Goal: Task Accomplishment & Management: Manage account settings

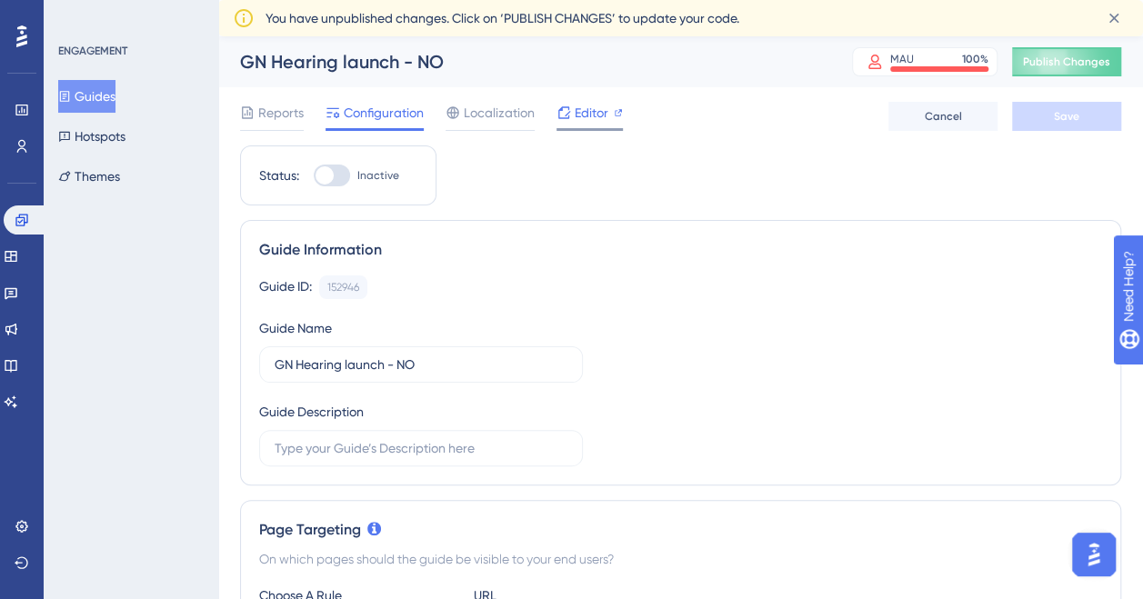
click at [582, 113] on span "Editor" at bounding box center [592, 113] width 34 height 22
click at [333, 175] on div at bounding box center [325, 175] width 18 height 18
click at [314, 175] on input "Inactive" at bounding box center [313, 175] width 1 height 1
checkbox input "true"
drag, startPoint x: 1041, startPoint y: 111, endPoint x: 516, endPoint y: 358, distance: 580.0
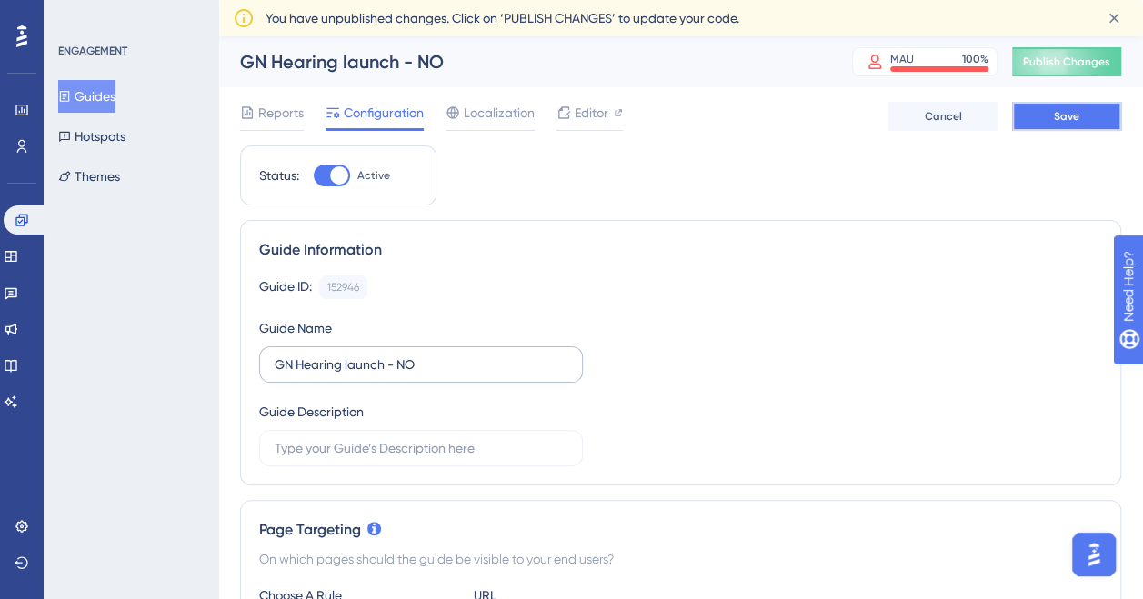
click at [1062, 112] on span "Save" at bounding box center [1066, 116] width 25 height 15
click at [115, 104] on button "Guides" at bounding box center [86, 96] width 57 height 33
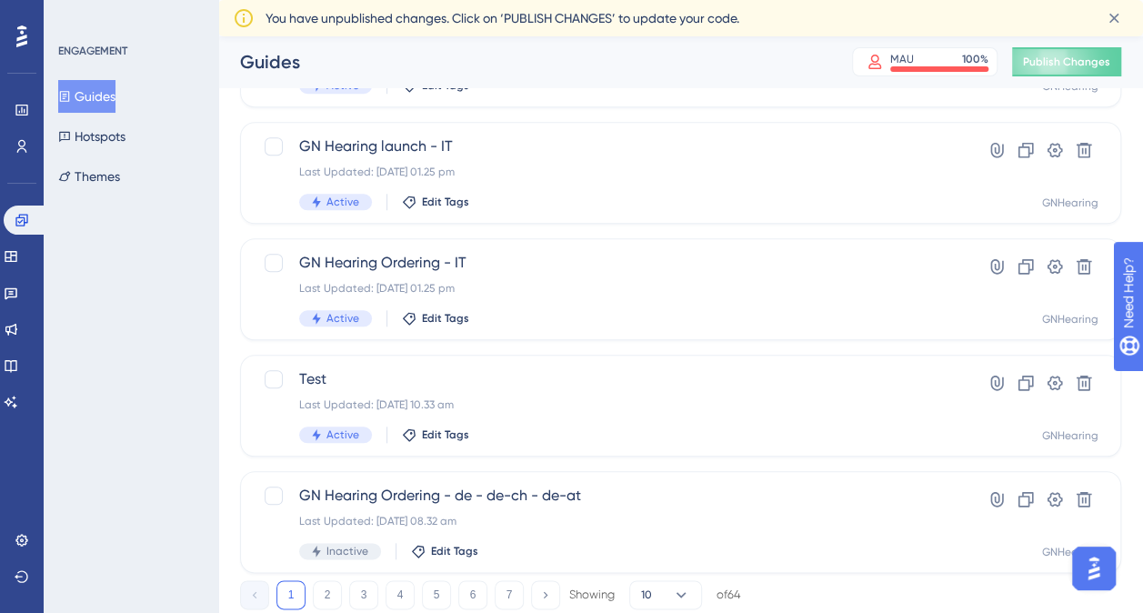
scroll to position [798, 0]
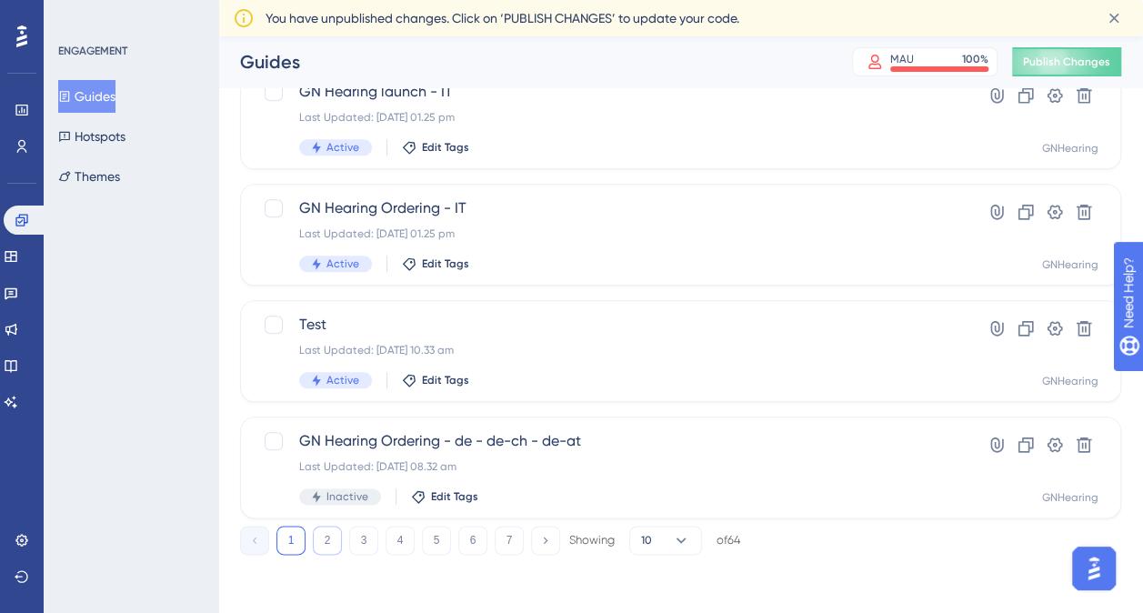
click at [333, 536] on button "2" at bounding box center [327, 540] width 29 height 29
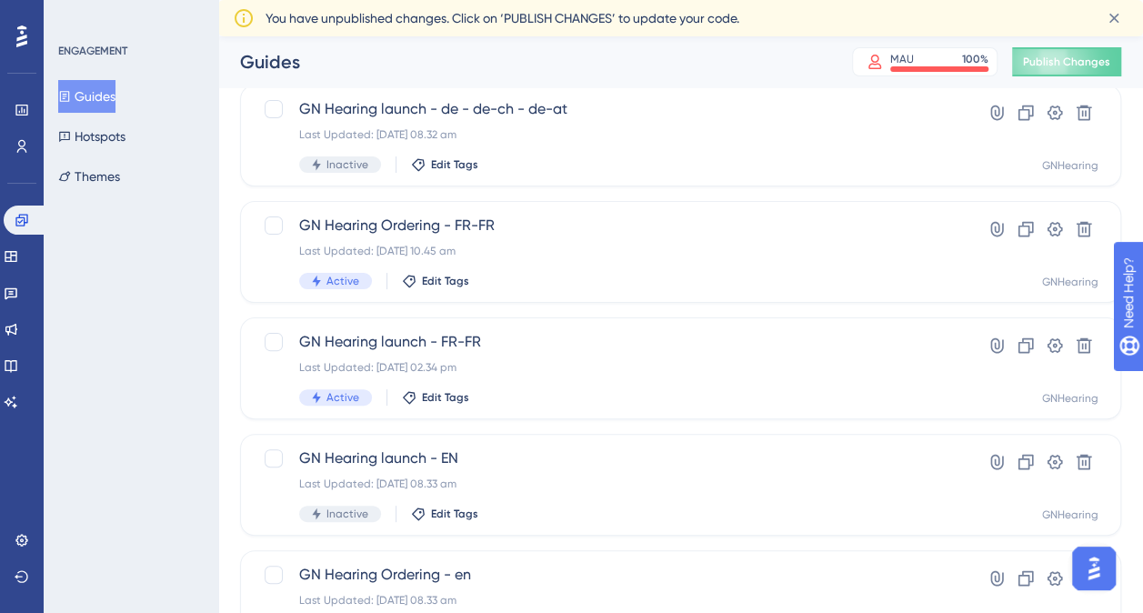
scroll to position [113, 0]
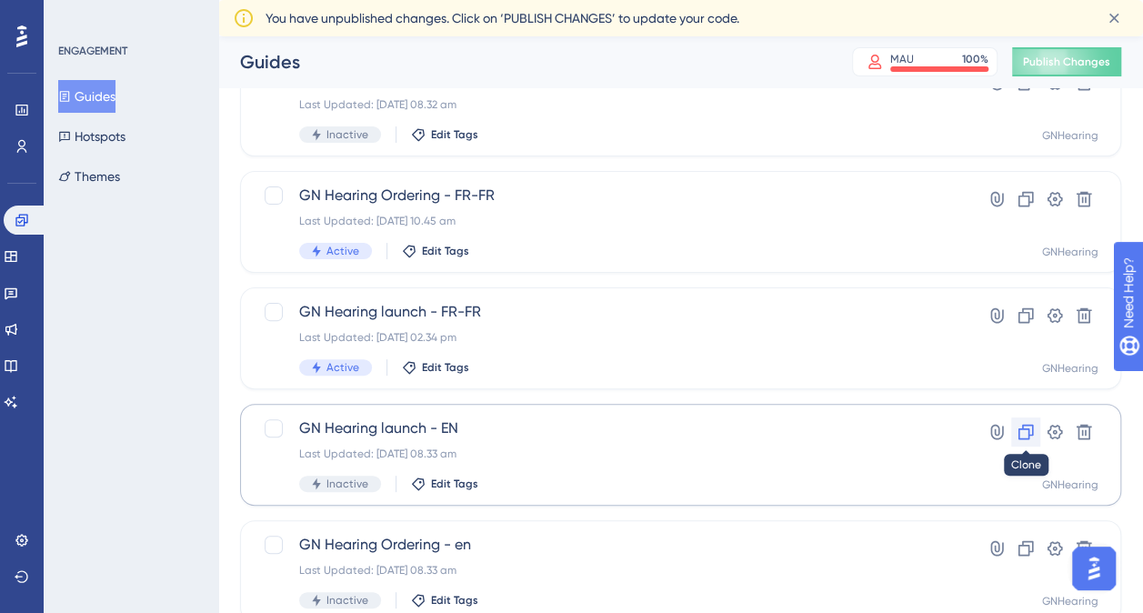
click at [1025, 428] on icon at bounding box center [1025, 432] width 15 height 15
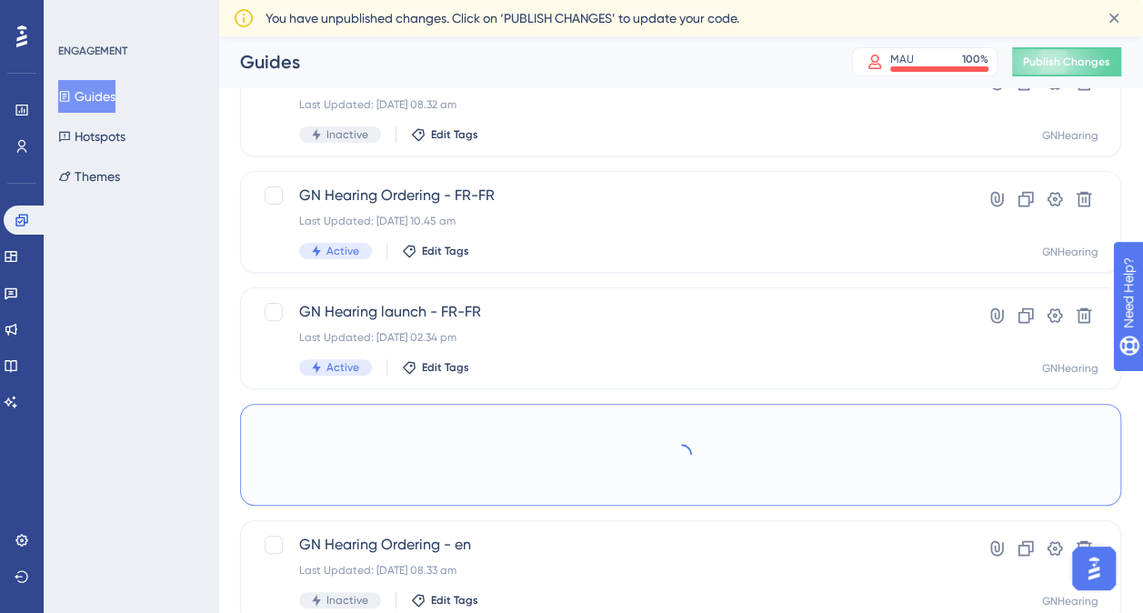
click at [1025, 428] on div at bounding box center [681, 454] width 836 height 71
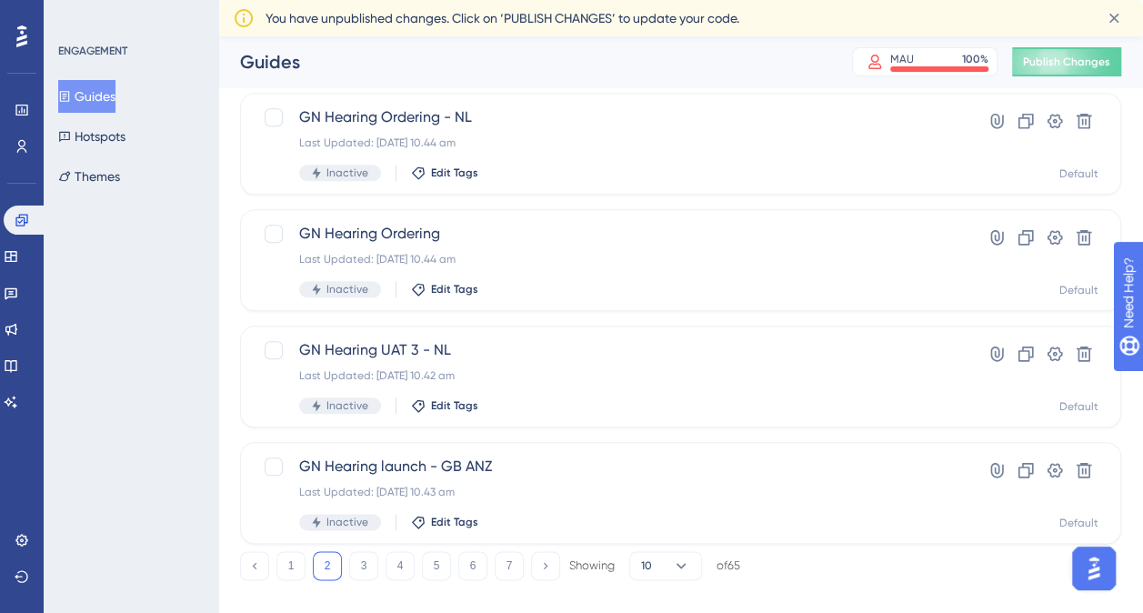
scroll to position [798, 0]
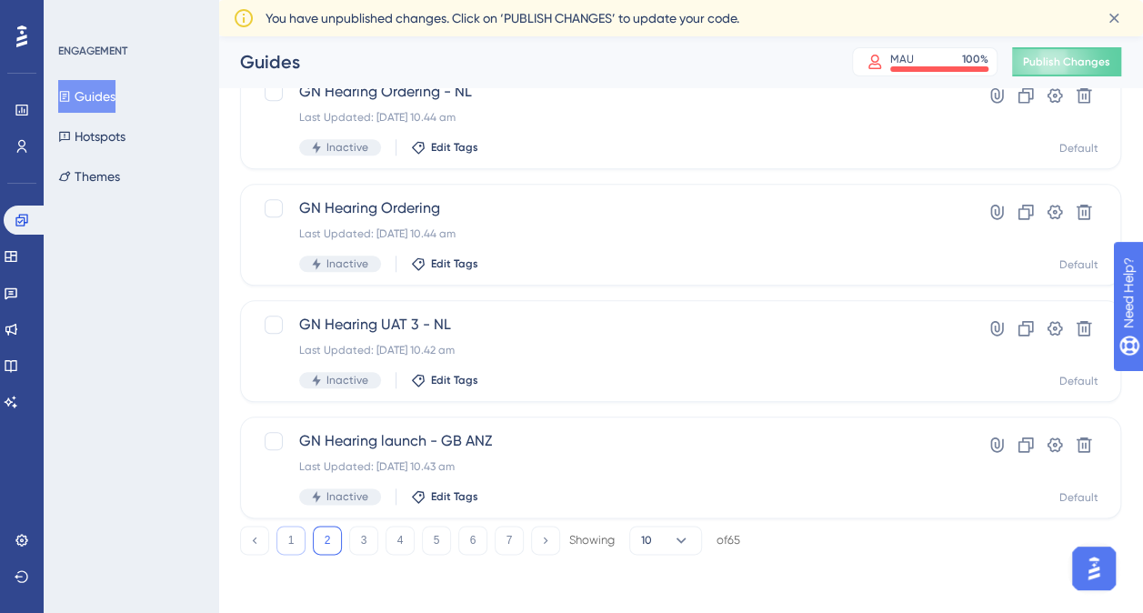
click at [286, 536] on button "1" at bounding box center [290, 540] width 29 height 29
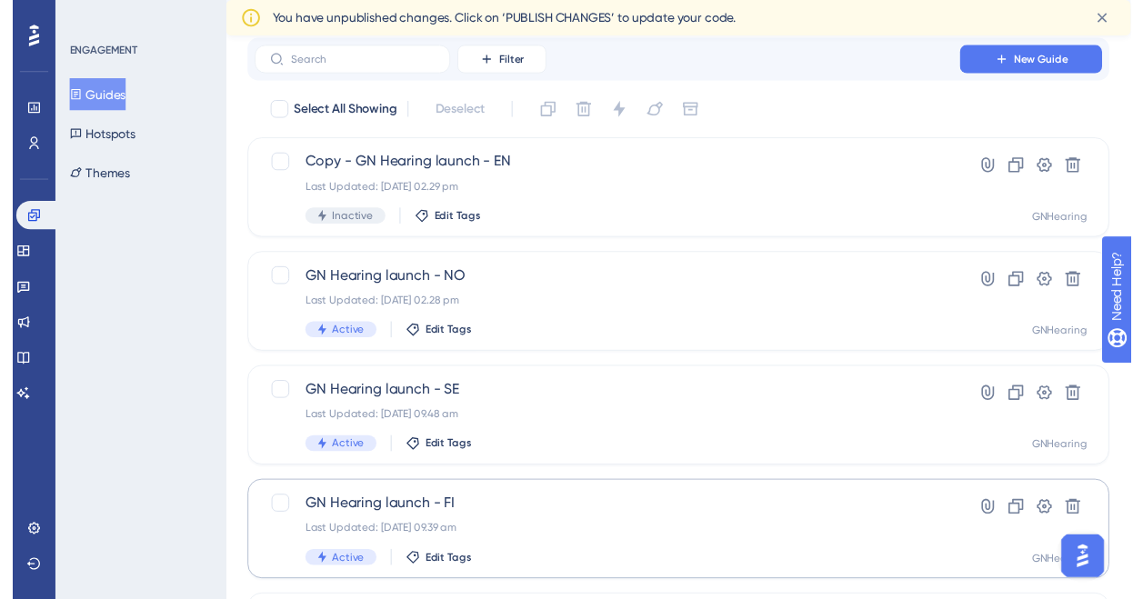
scroll to position [0, 0]
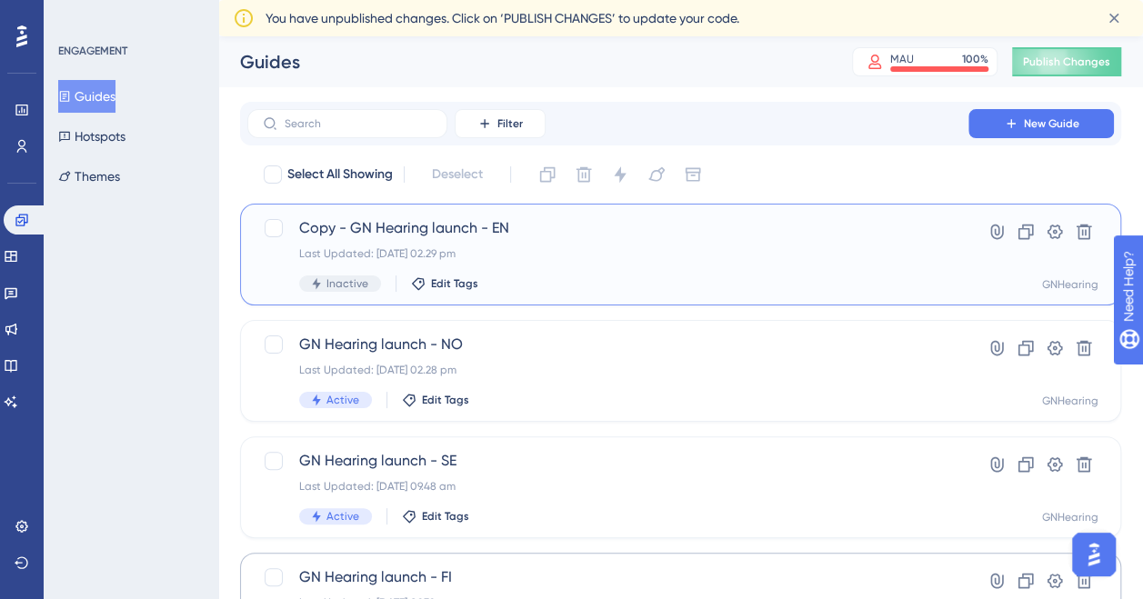
click at [484, 224] on span "Copy - GN Hearing launch - EN" at bounding box center [607, 228] width 617 height 22
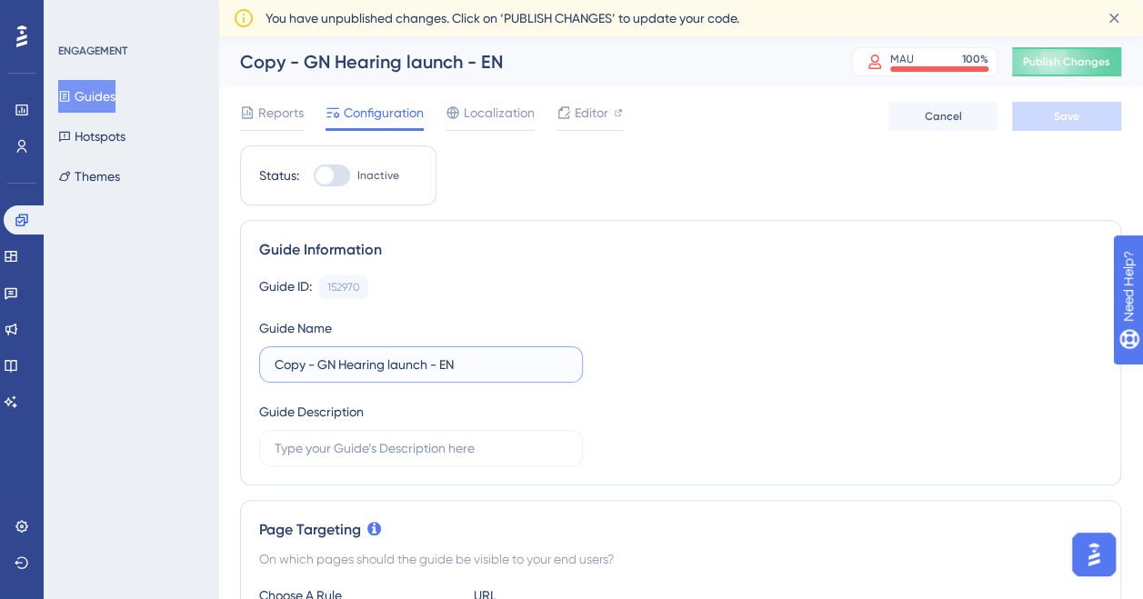
click at [313, 362] on input "Copy - GN Hearing launch - EN" at bounding box center [421, 365] width 293 height 20
click at [316, 362] on input "Copy - GN Hearing launch - EN" at bounding box center [421, 365] width 293 height 20
drag, startPoint x: 319, startPoint y: 363, endPoint x: 253, endPoint y: 360, distance: 66.4
click at [253, 360] on div "Guide Information Guide ID: 152970 Copy Guide Name Copy - GN Hearing launch - E…" at bounding box center [680, 352] width 881 height 265
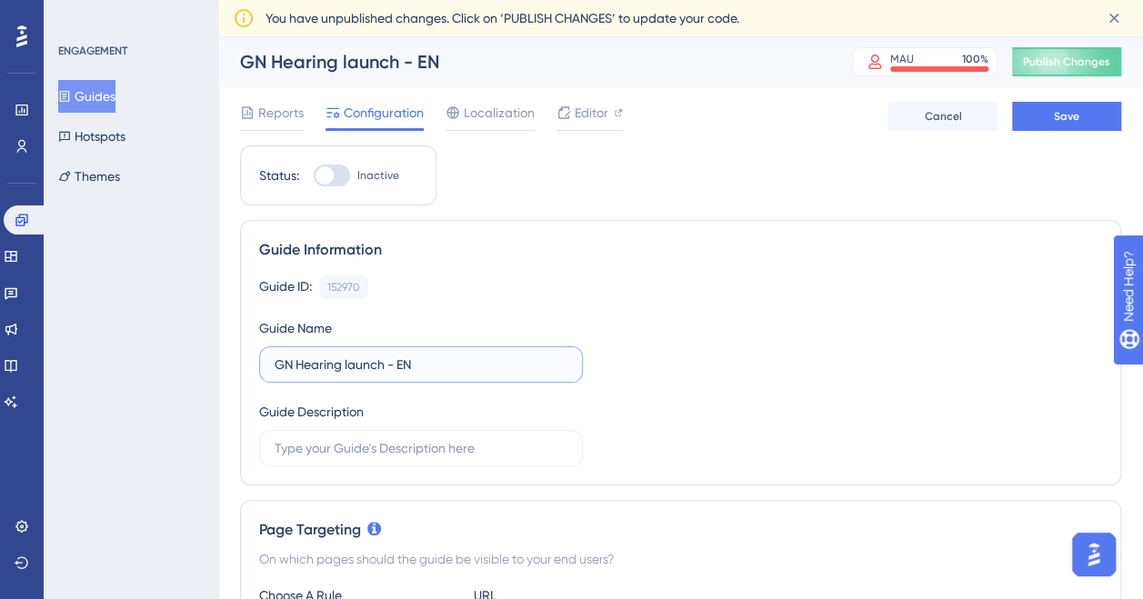
click at [469, 356] on input "GN Hearing launch - EN" at bounding box center [421, 365] width 293 height 20
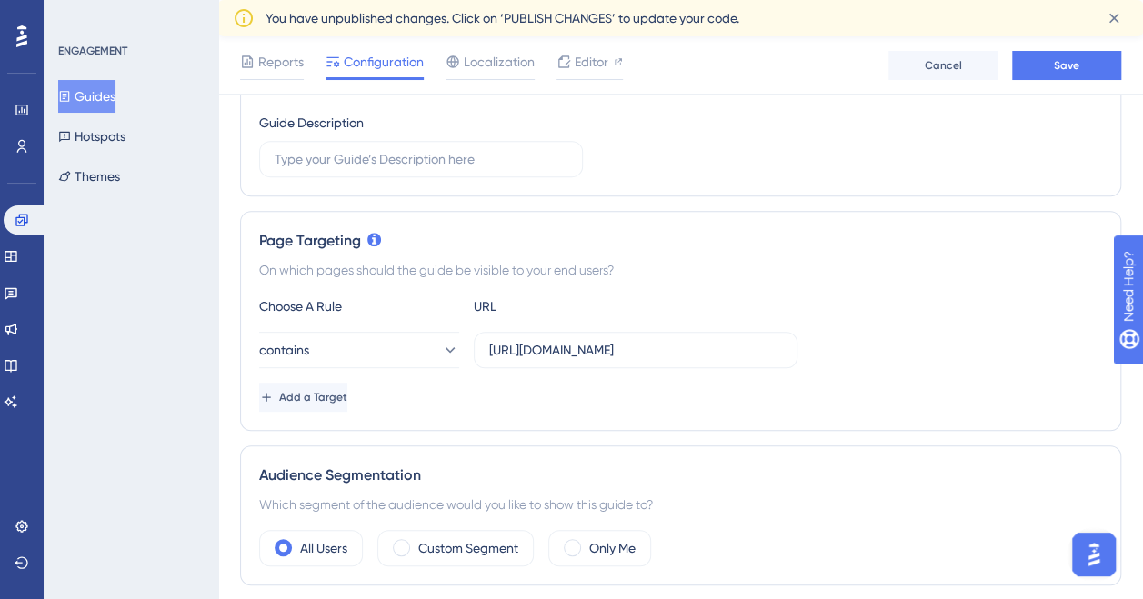
scroll to position [302, 0]
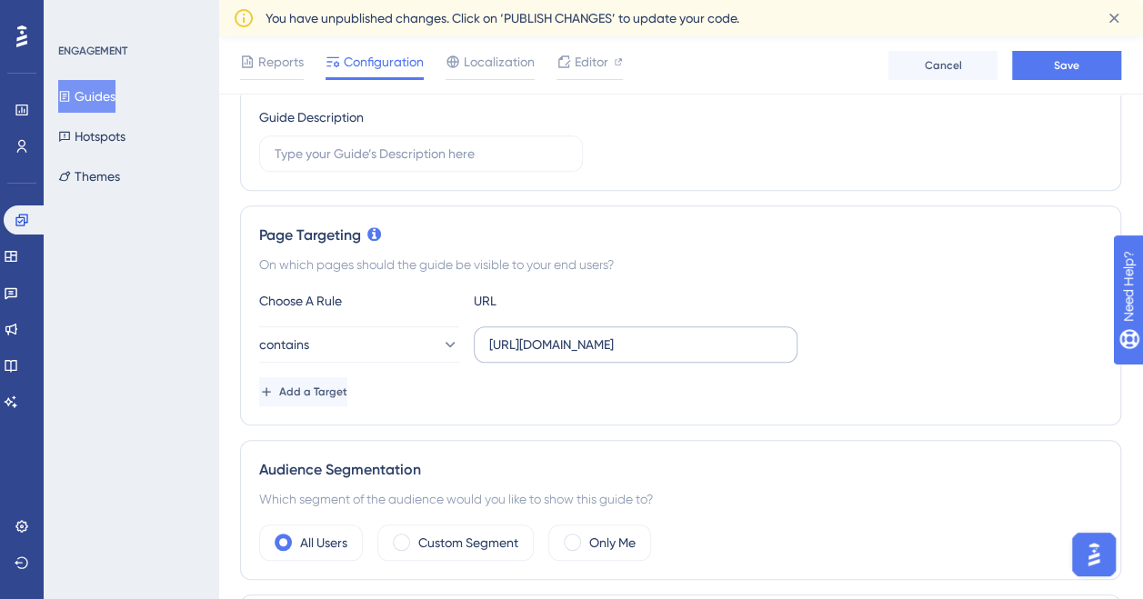
type input "GN Hearing launch - KR"
click at [676, 340] on input "[URL][DOMAIN_NAME]" at bounding box center [635, 345] width 293 height 20
type input "[URL][DOMAIN_NAME]"
click at [1082, 68] on button "Save" at bounding box center [1066, 65] width 109 height 29
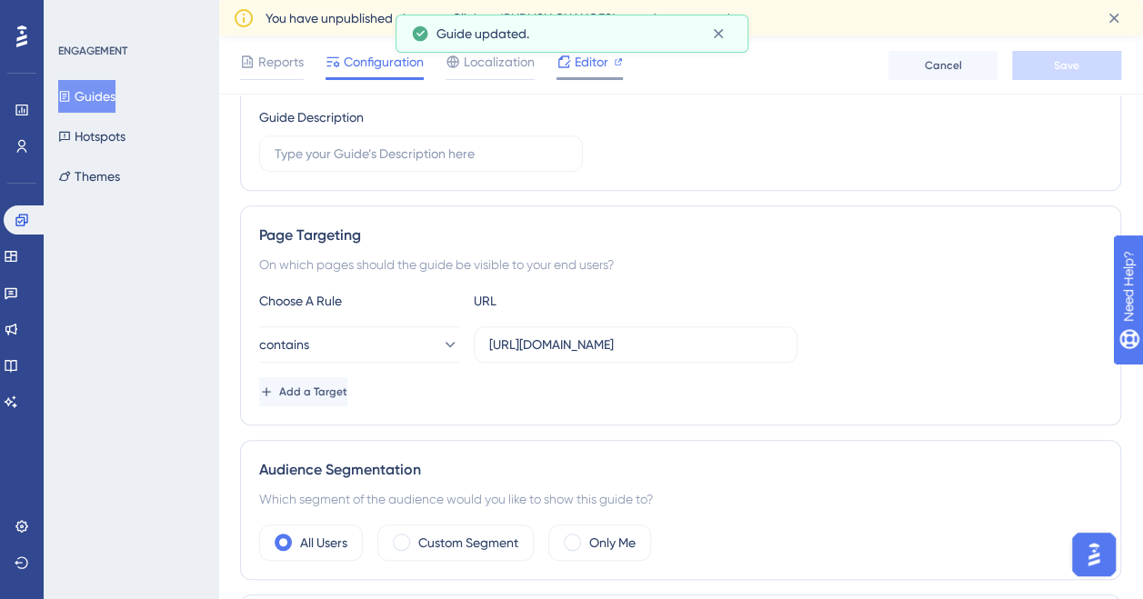
click at [591, 57] on span "Editor" at bounding box center [592, 62] width 34 height 22
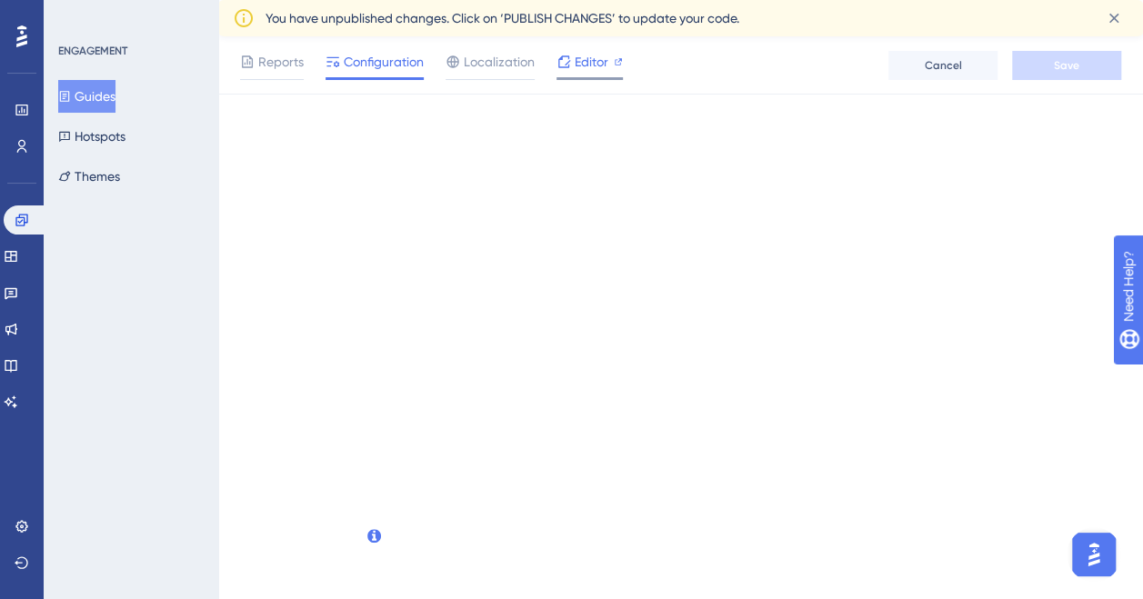
scroll to position [0, 0]
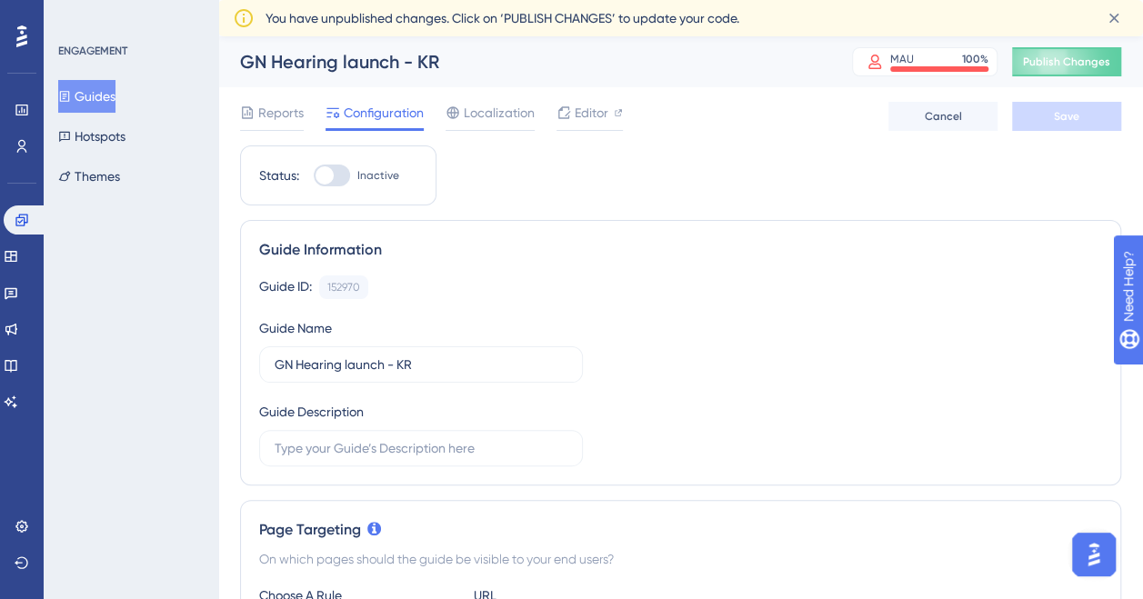
click at [336, 173] on div at bounding box center [332, 176] width 36 height 22
click at [314, 175] on input "Inactive" at bounding box center [313, 175] width 1 height 1
checkbox input "true"
click at [1060, 127] on button "Save" at bounding box center [1066, 116] width 109 height 29
click at [109, 99] on button "Guides" at bounding box center [86, 96] width 57 height 33
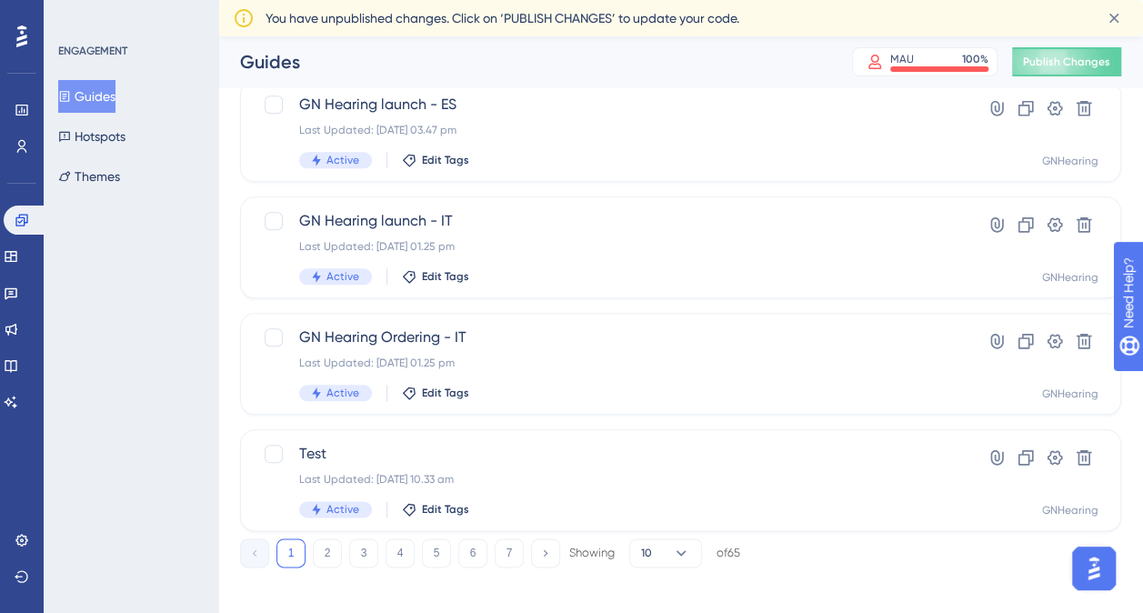
scroll to position [798, 0]
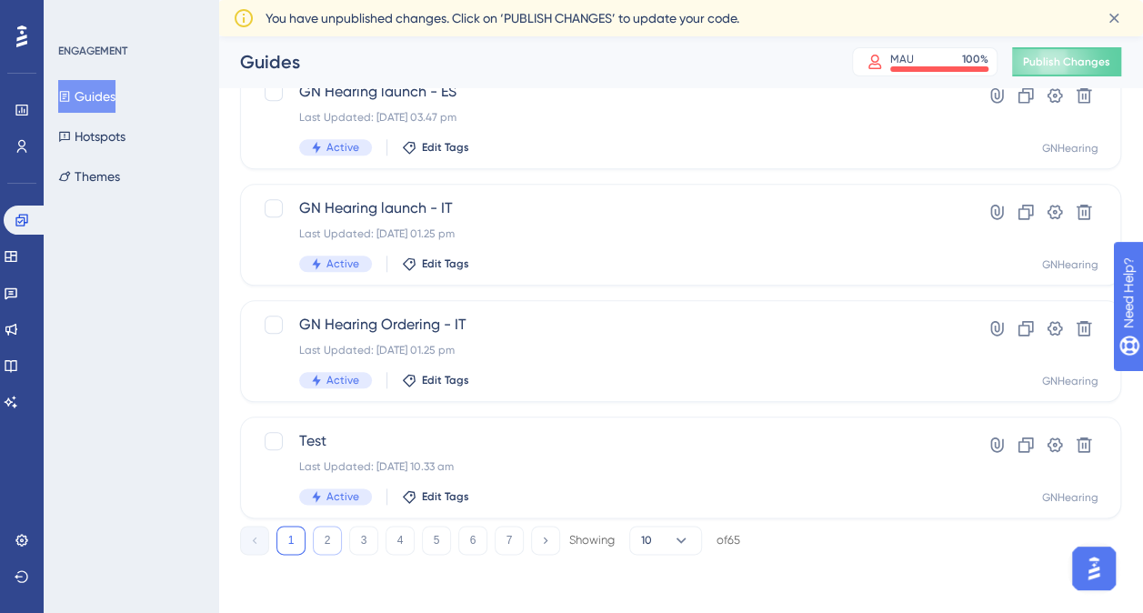
click at [318, 540] on button "2" at bounding box center [327, 540] width 29 height 29
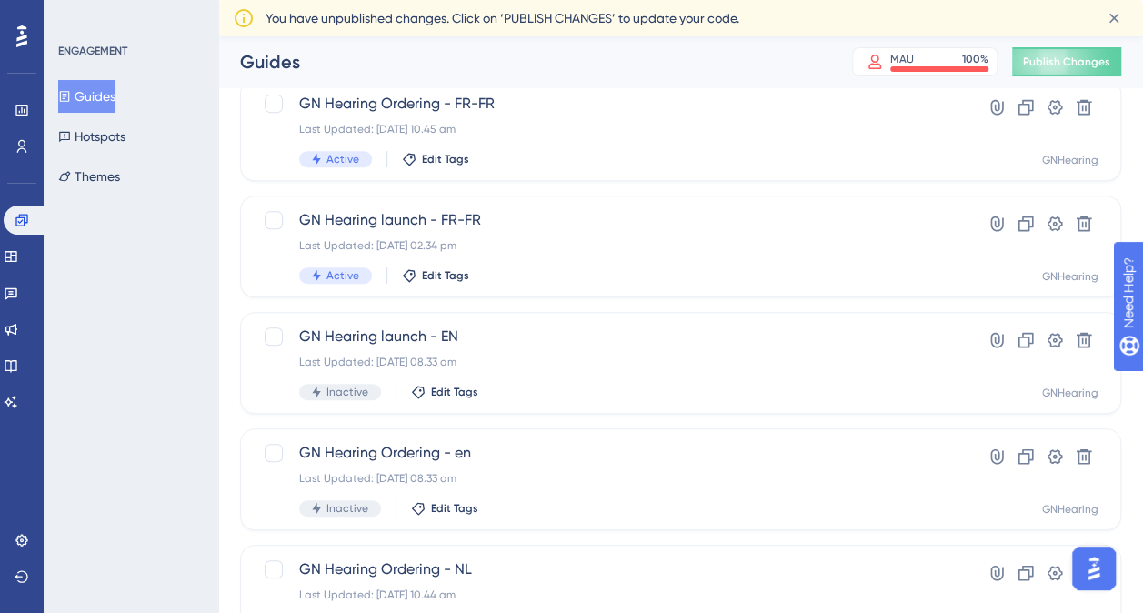
scroll to position [322, 0]
click at [1024, 340] on icon at bounding box center [1026, 339] width 18 height 18
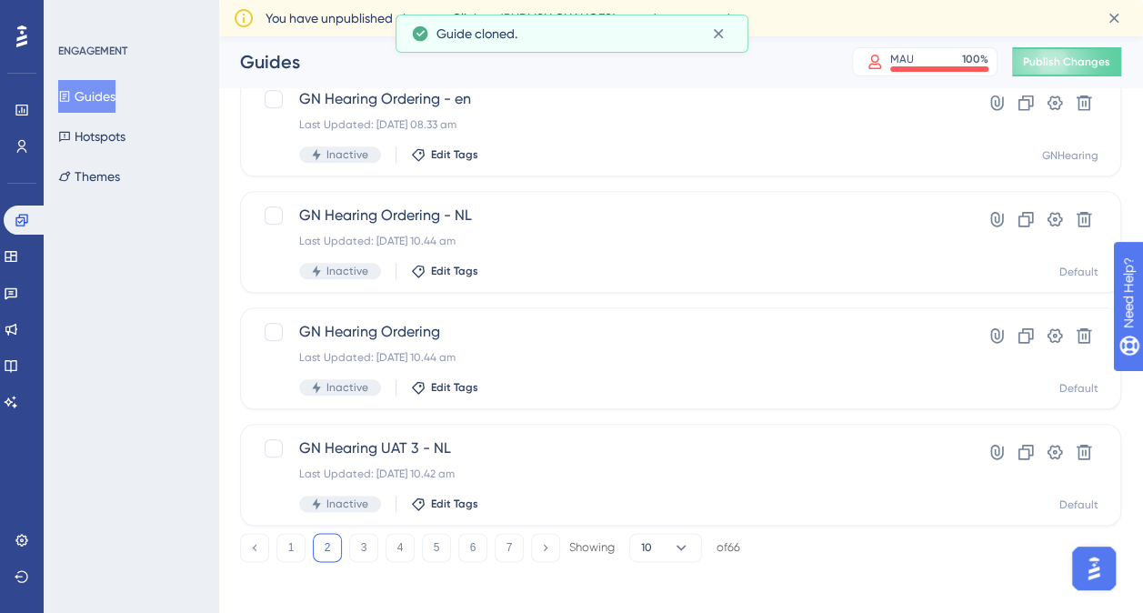
scroll to position [798, 0]
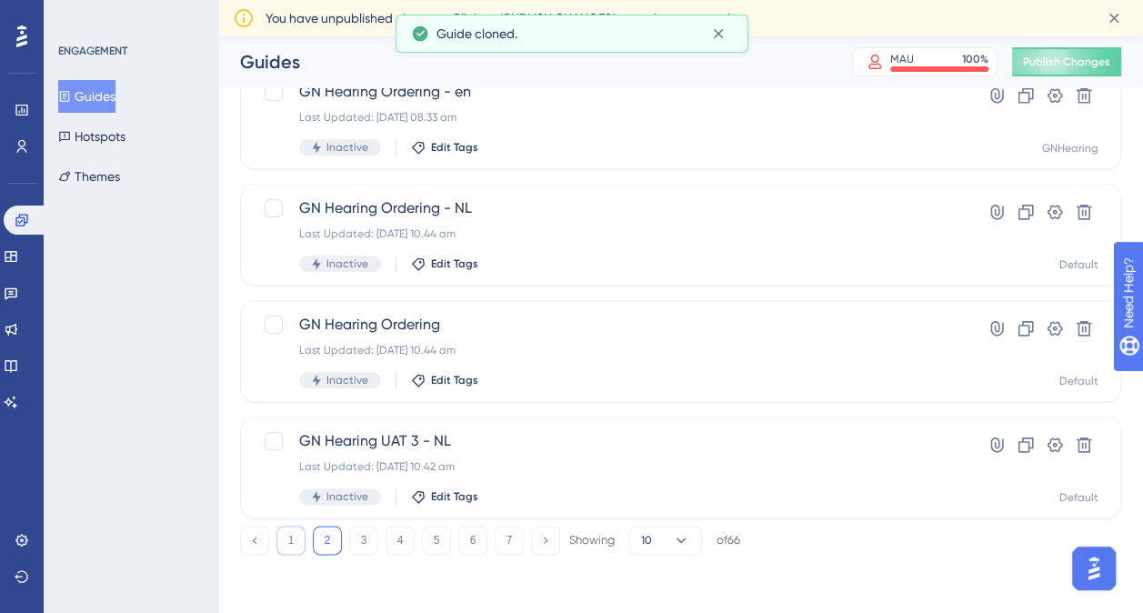
click at [287, 539] on button "1" at bounding box center [290, 540] width 29 height 29
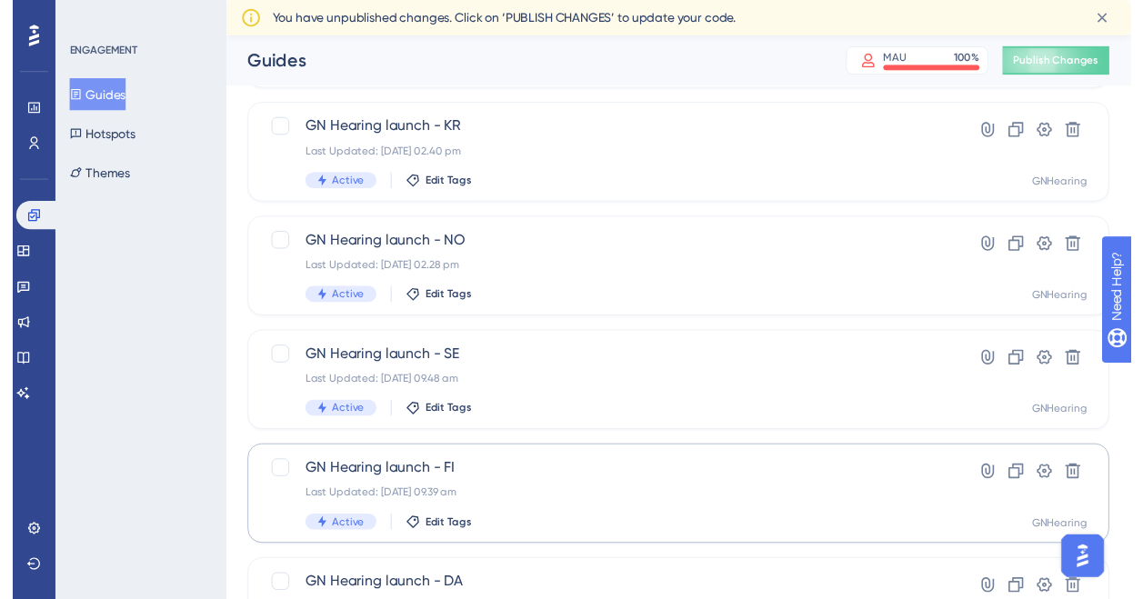
scroll to position [0, 0]
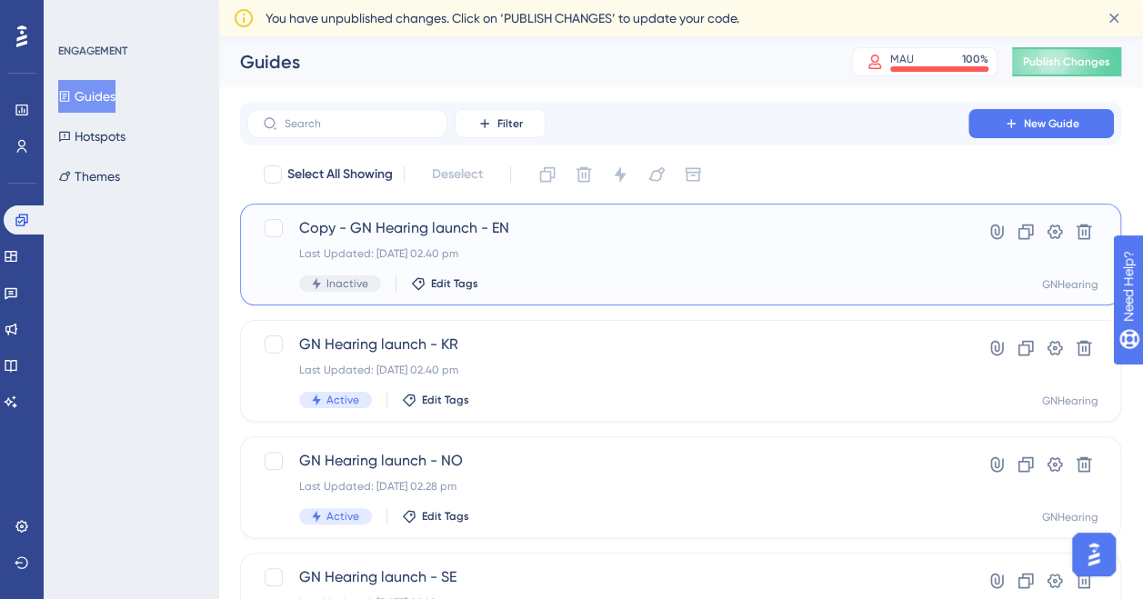
click at [422, 218] on span "Copy - GN Hearing launch - EN" at bounding box center [607, 228] width 617 height 22
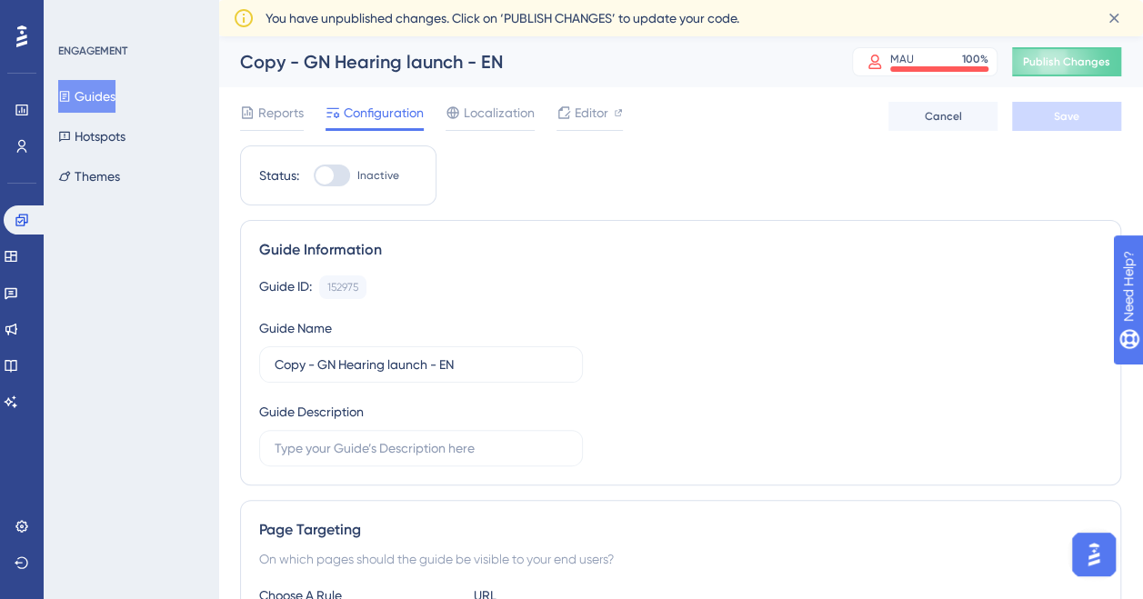
click at [316, 364] on input "Copy - GN Hearing launch - EN" at bounding box center [421, 365] width 293 height 20
click at [320, 364] on input "Copy - GN Hearing launch - EN" at bounding box center [421, 365] width 293 height 20
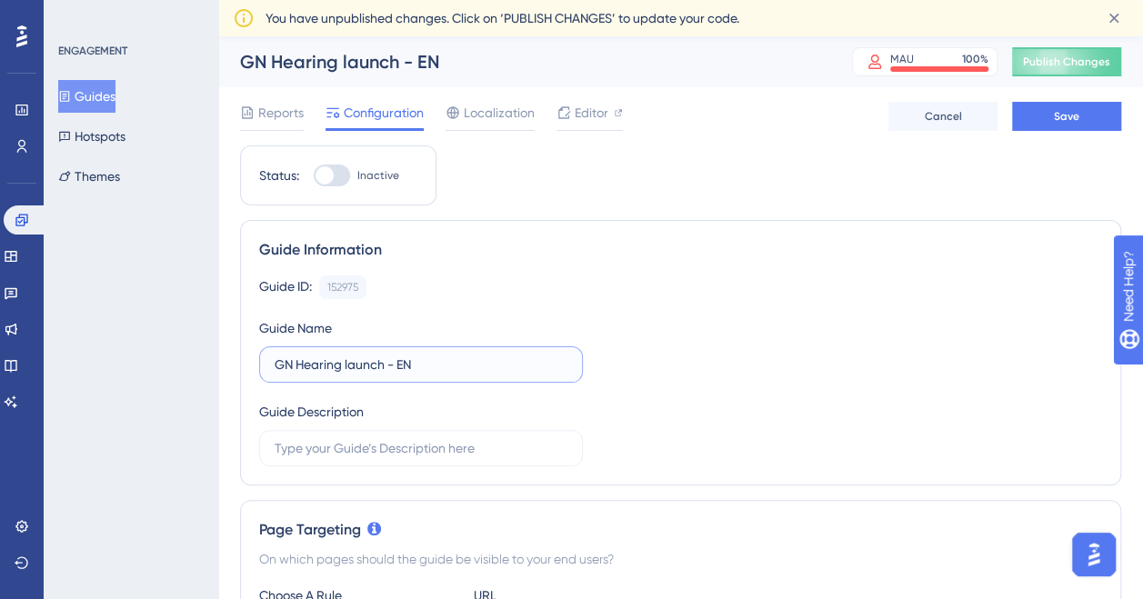
click at [429, 372] on input "GN Hearing launch - EN" at bounding box center [421, 365] width 293 height 20
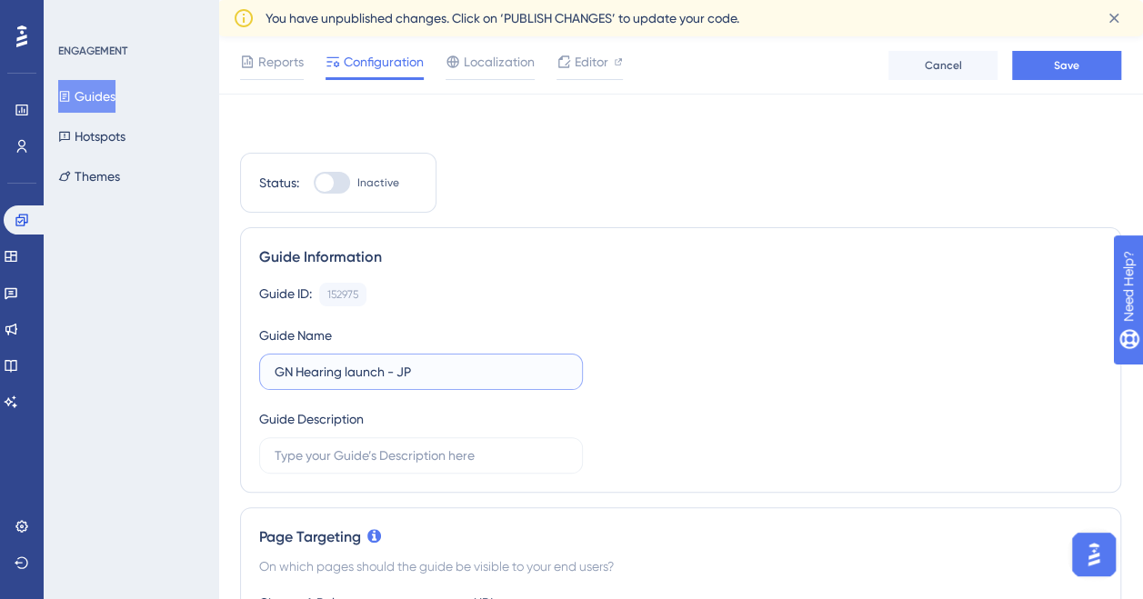
scroll to position [156, 0]
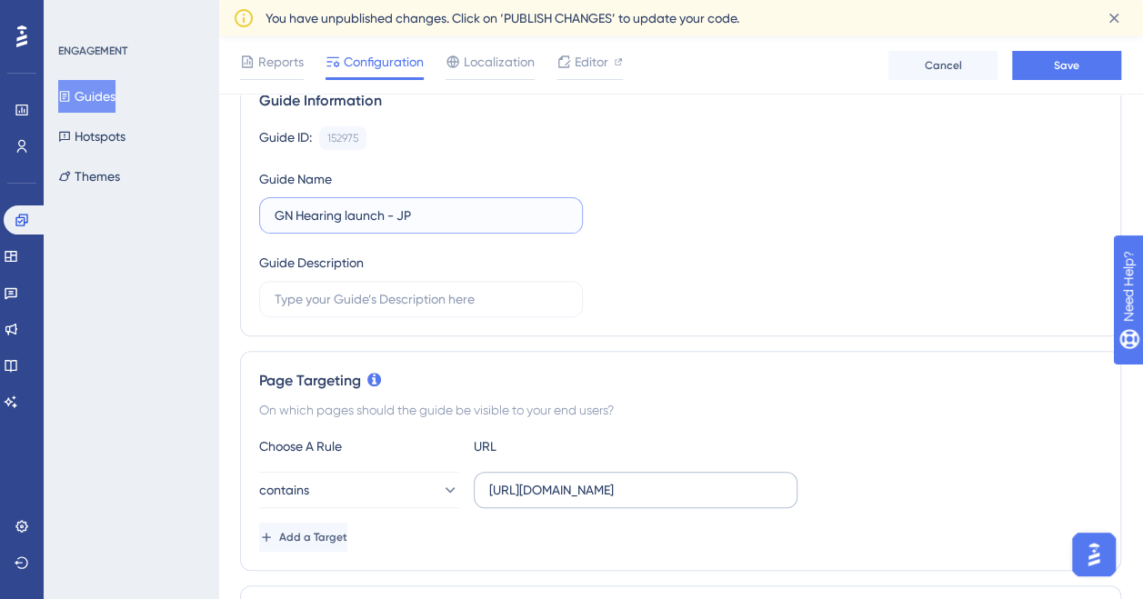
type input "GN Hearing launch - JP"
click at [674, 476] on label "[URL][DOMAIN_NAME]" at bounding box center [636, 490] width 324 height 36
click at [674, 480] on input "[URL][DOMAIN_NAME]" at bounding box center [635, 490] width 293 height 20
click at [675, 486] on input "[URL][DOMAIN_NAME]" at bounding box center [635, 490] width 293 height 20
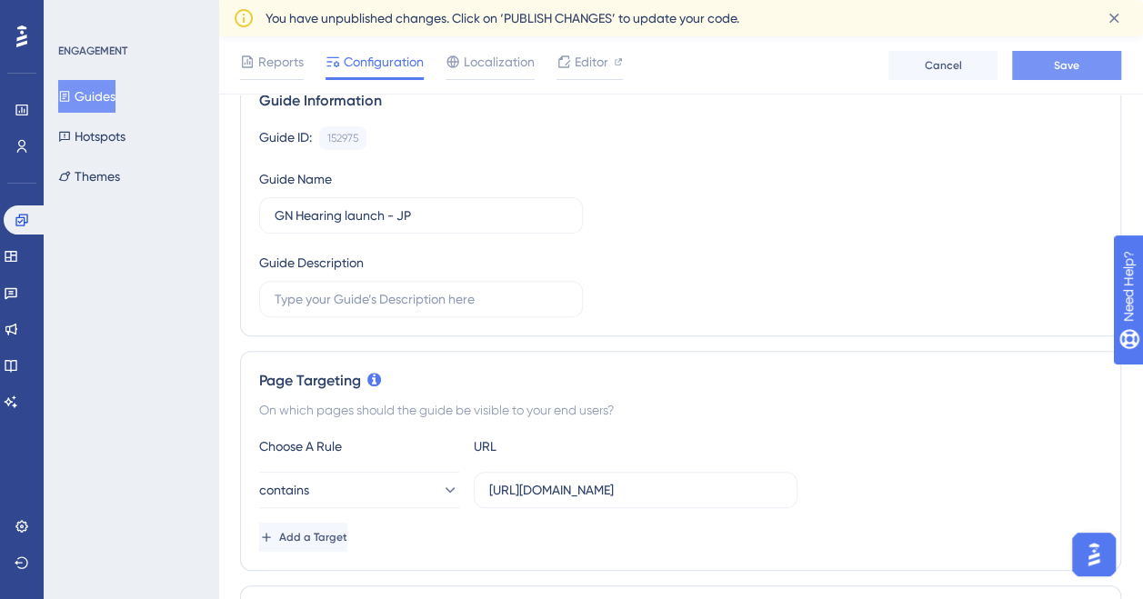
click at [1092, 65] on button "Save" at bounding box center [1066, 65] width 109 height 29
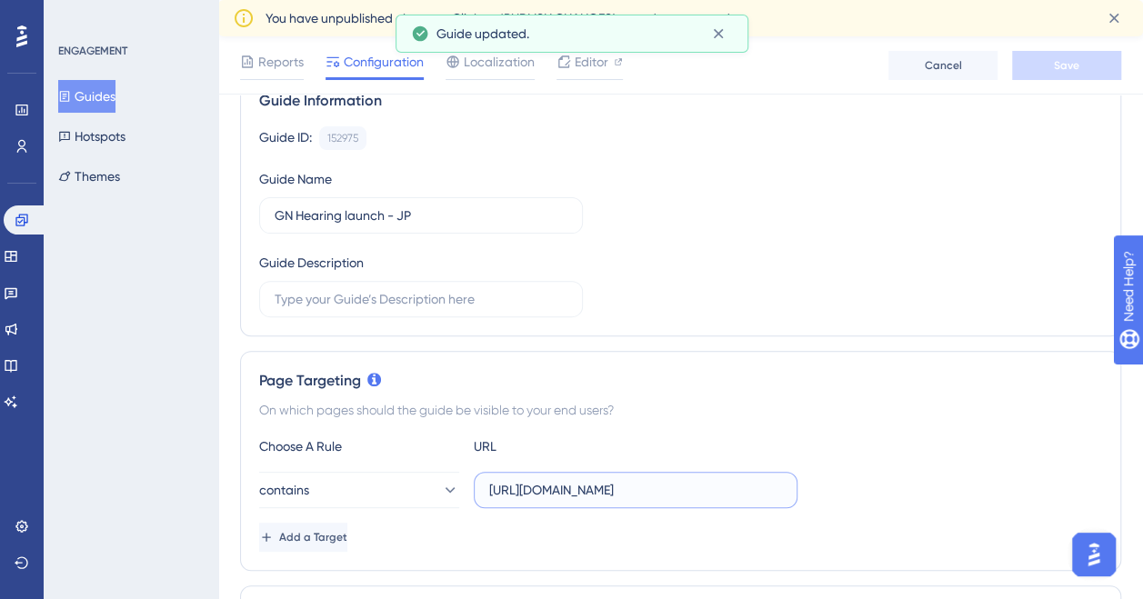
click at [715, 486] on input "[URL][DOMAIN_NAME]" at bounding box center [635, 490] width 293 height 20
type input "[URL][DOMAIN_NAME]"
click at [1073, 75] on button "Save" at bounding box center [1066, 65] width 109 height 29
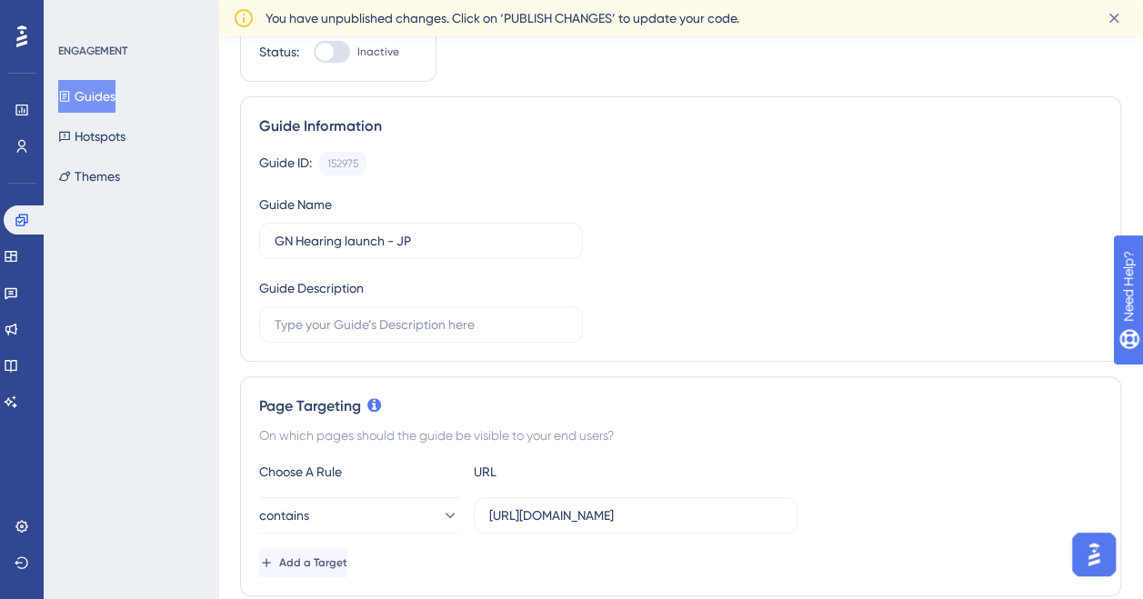
scroll to position [0, 0]
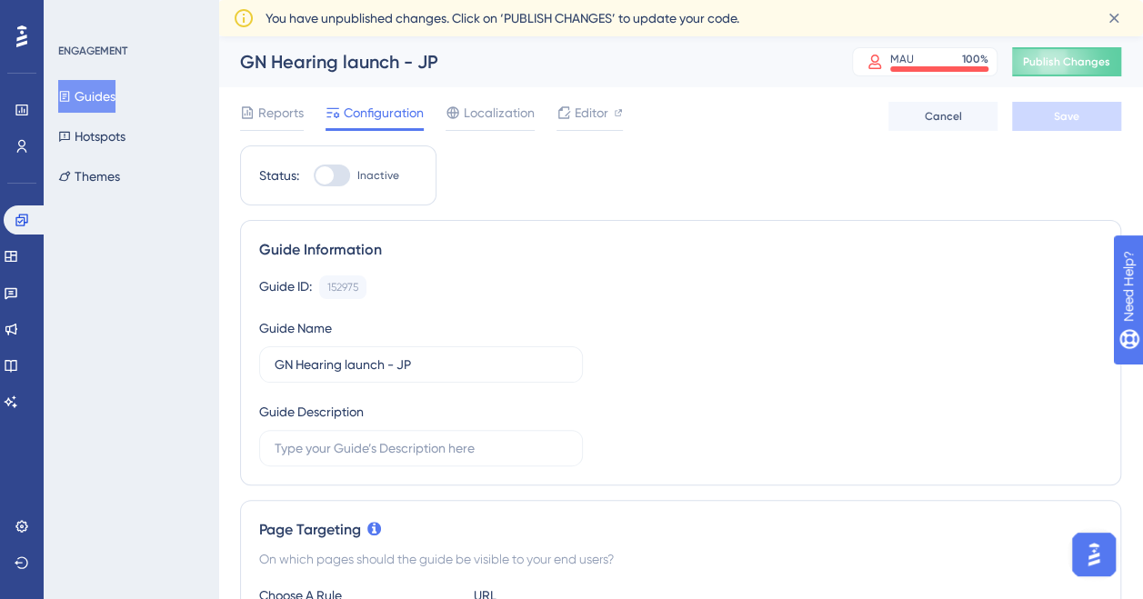
click at [107, 96] on button "Guides" at bounding box center [86, 96] width 57 height 33
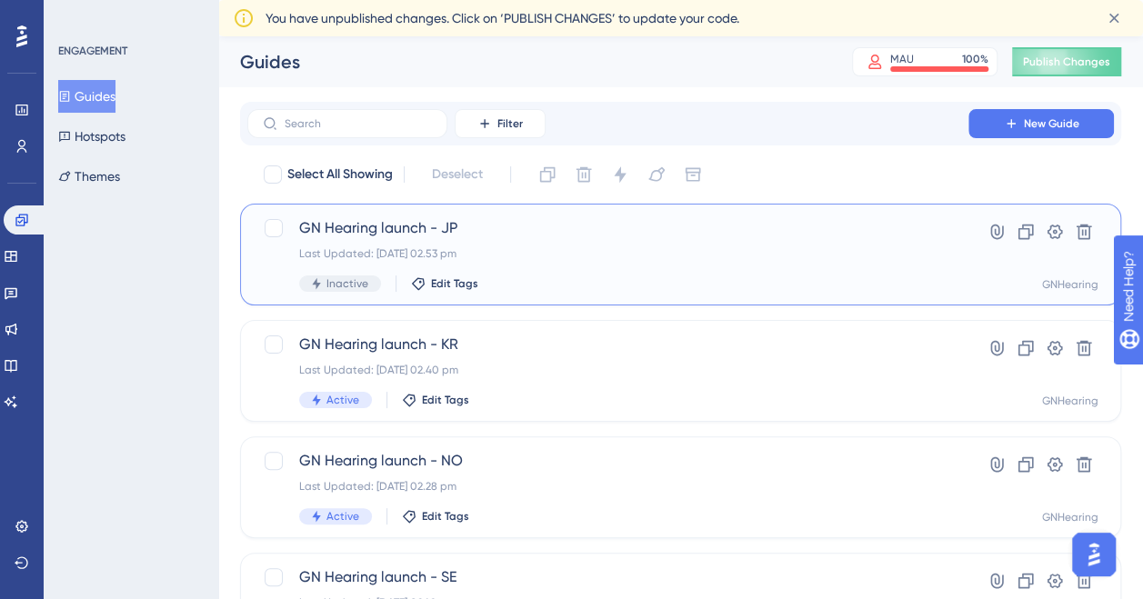
click at [496, 239] on div "GN Hearing launch - JP Last Updated: [DATE] 02.53 pm Inactive Edit Tags" at bounding box center [607, 254] width 617 height 75
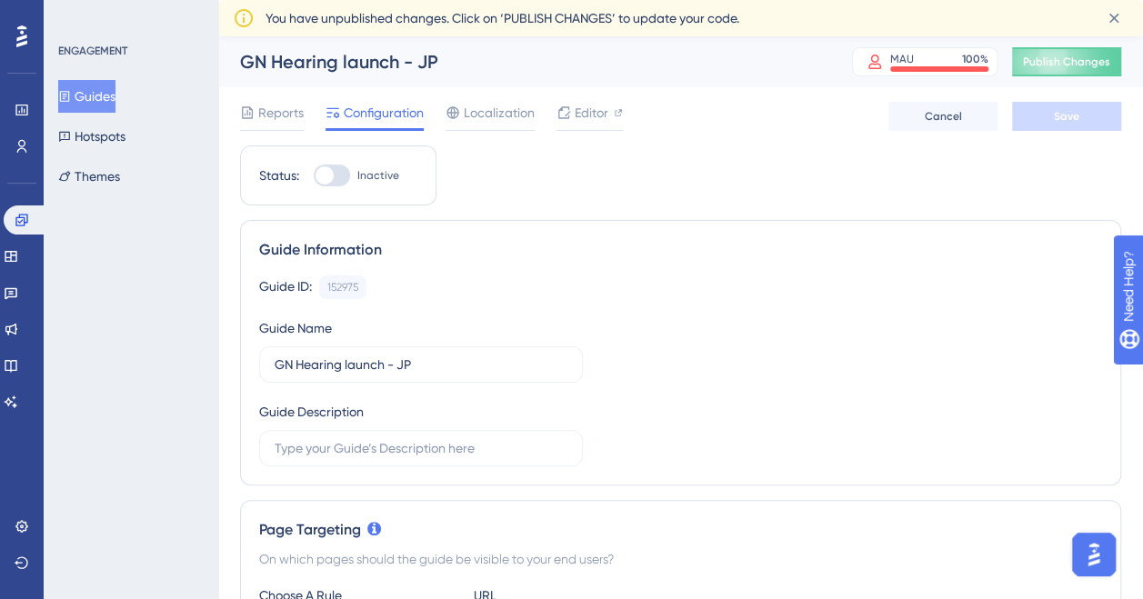
click at [335, 167] on div at bounding box center [332, 176] width 36 height 22
click at [314, 175] on input "Inactive" at bounding box center [313, 175] width 1 height 1
checkbox input "true"
click at [1079, 116] on button "Save" at bounding box center [1066, 116] width 109 height 29
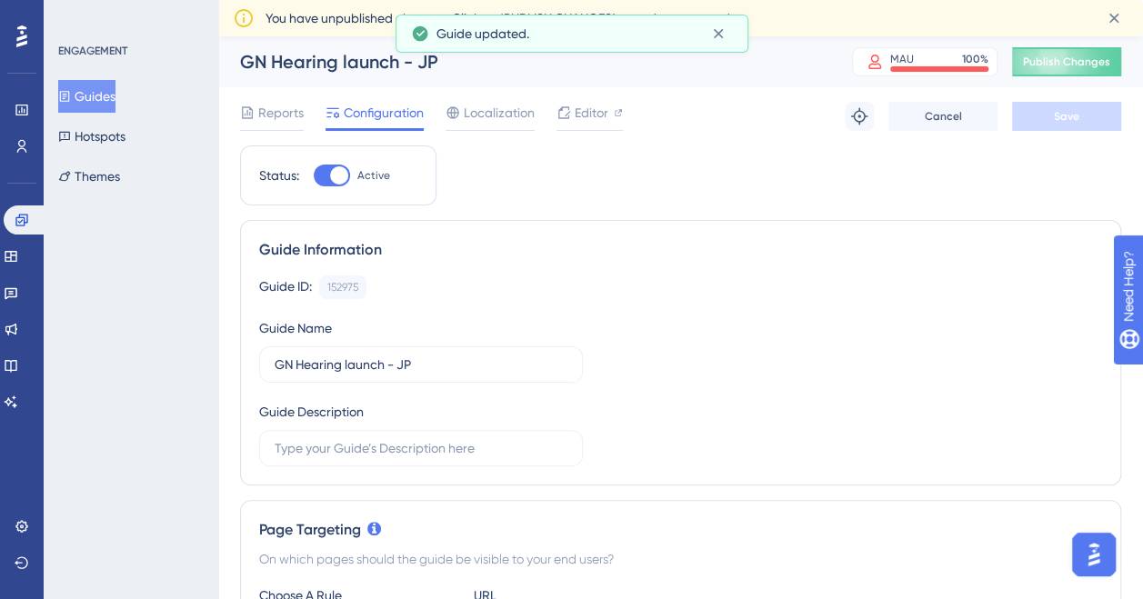
click at [88, 101] on button "Guides" at bounding box center [86, 96] width 57 height 33
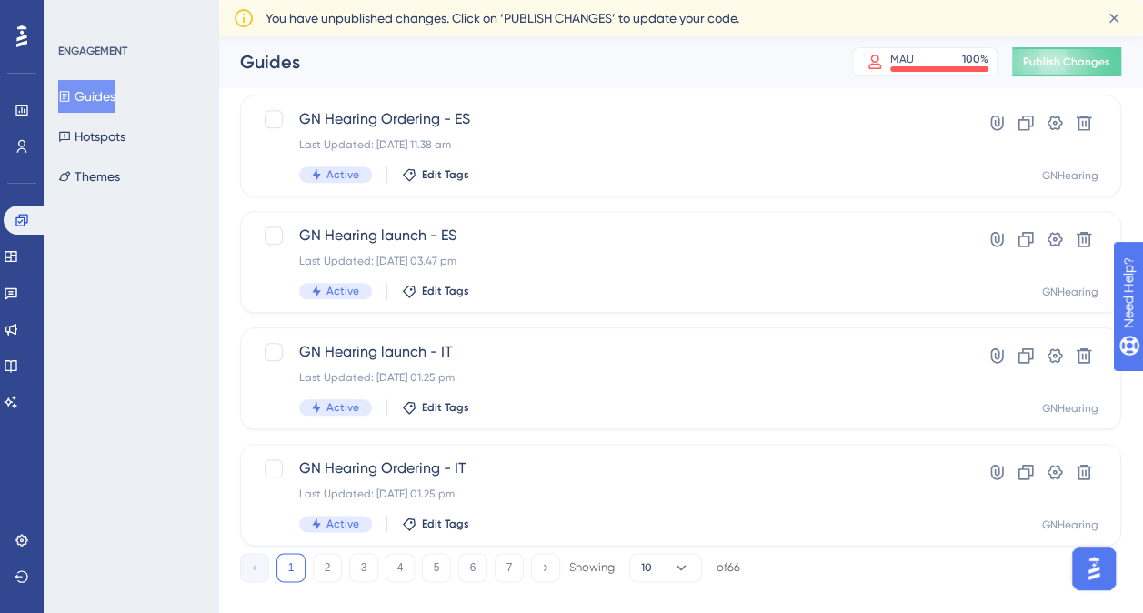
scroll to position [798, 0]
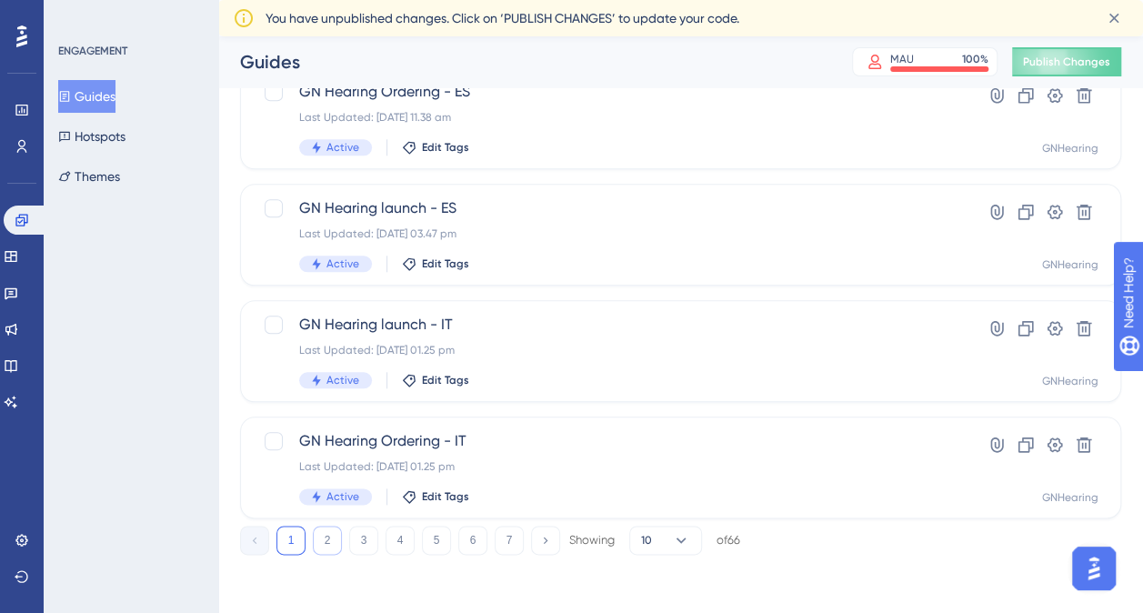
click at [318, 539] on button "2" at bounding box center [327, 540] width 29 height 29
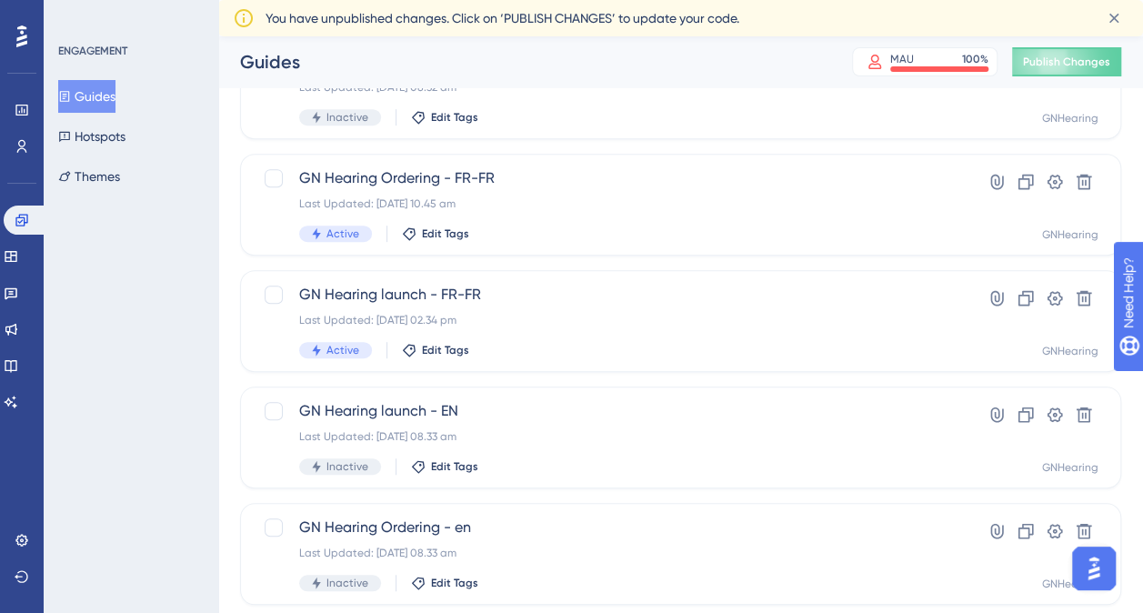
scroll to position [364, 0]
click at [1026, 409] on icon at bounding box center [1026, 414] width 18 height 18
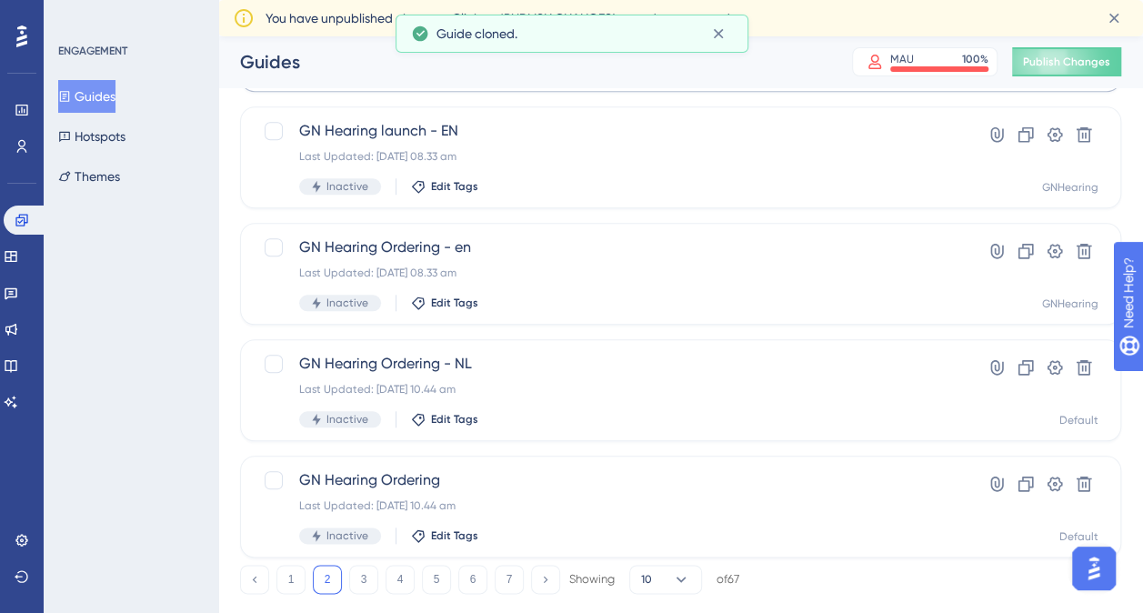
scroll to position [798, 0]
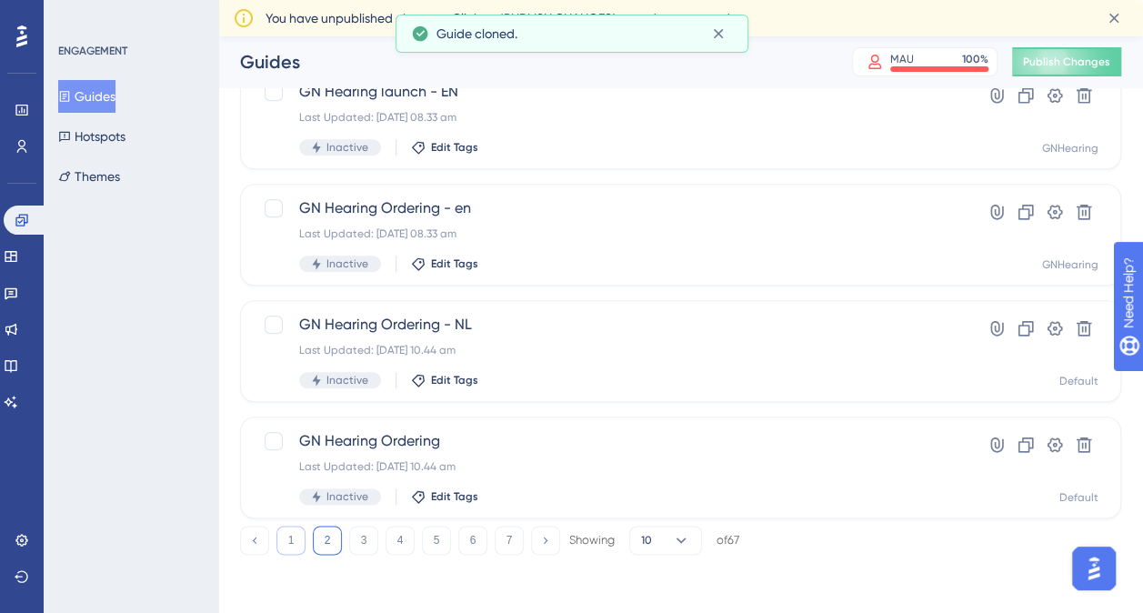
click at [295, 542] on button "1" at bounding box center [290, 540] width 29 height 29
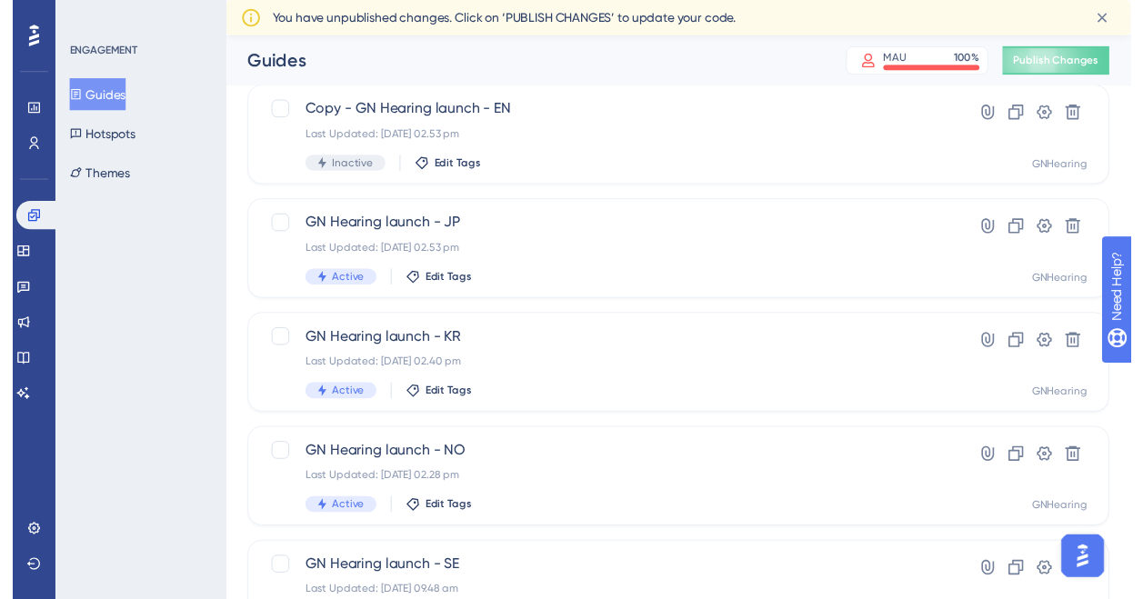
scroll to position [0, 0]
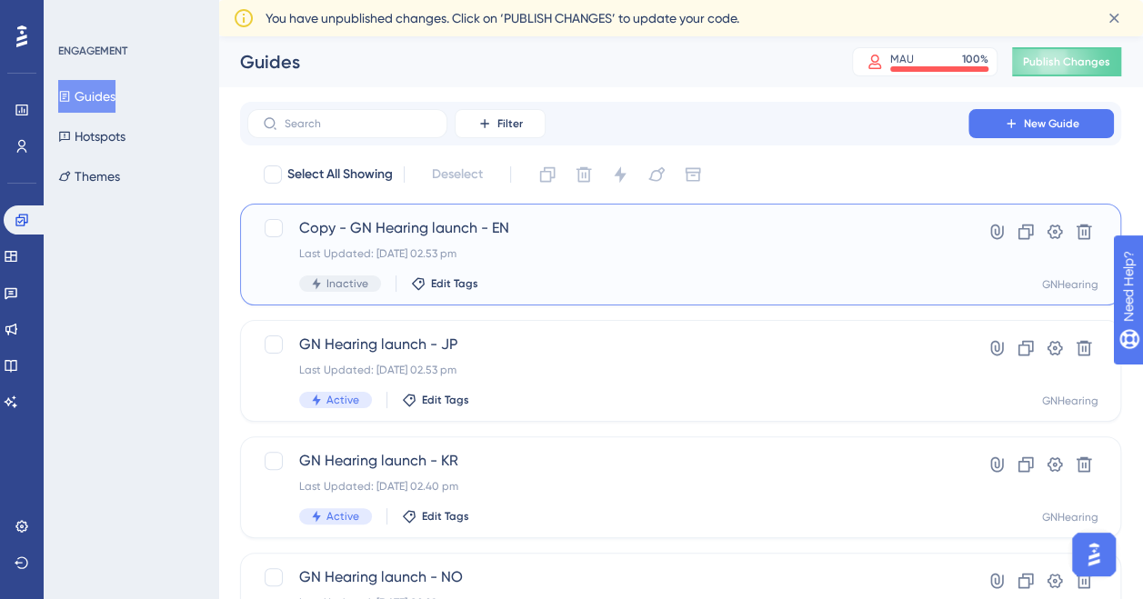
click at [442, 222] on span "Copy - GN Hearing launch - EN" at bounding box center [607, 228] width 617 height 22
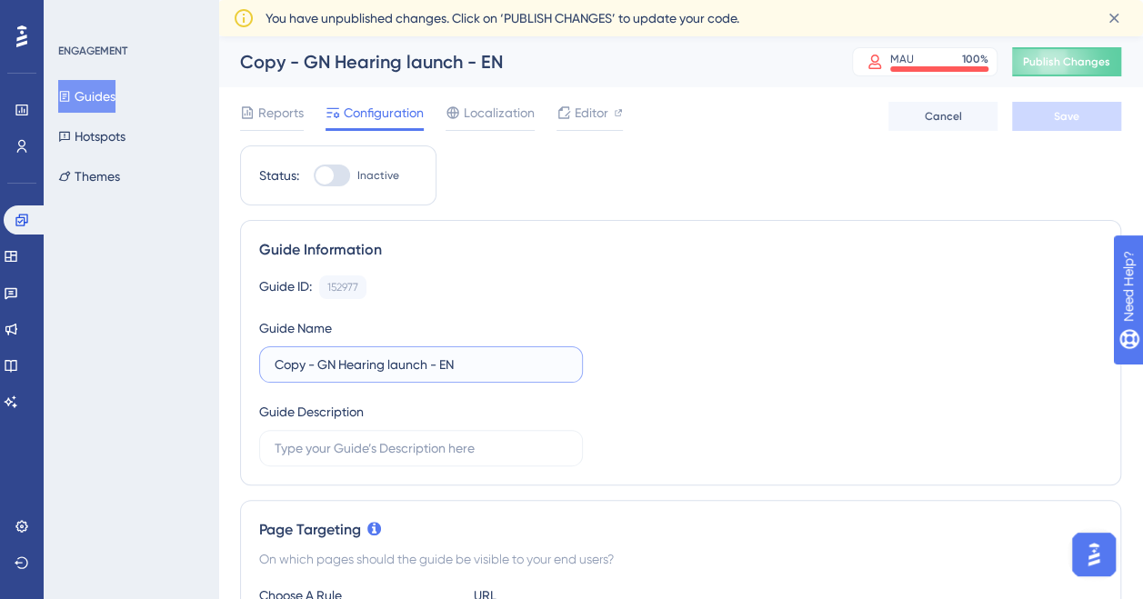
drag, startPoint x: 322, startPoint y: 365, endPoint x: 189, endPoint y: 364, distance: 132.8
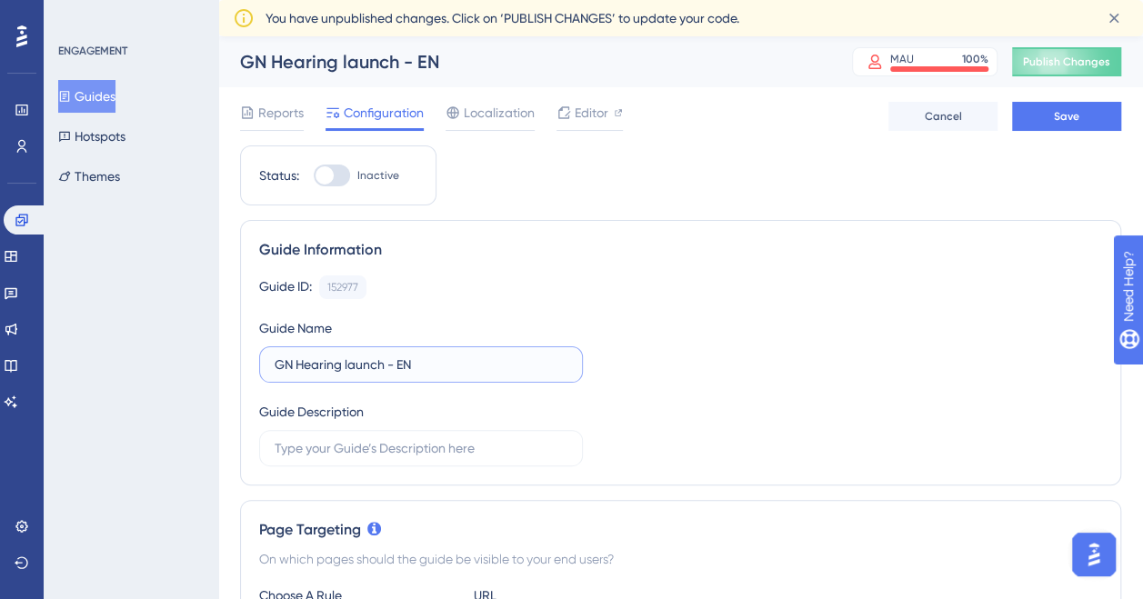
click at [410, 359] on input "GN Hearing launch - EN" at bounding box center [421, 365] width 293 height 20
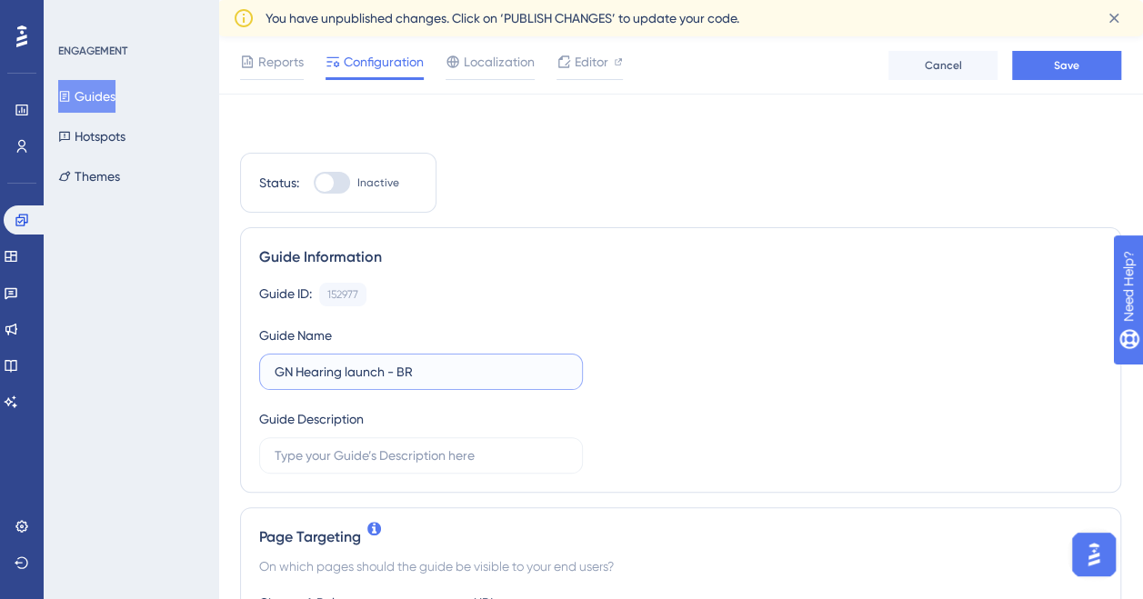
scroll to position [220, 0]
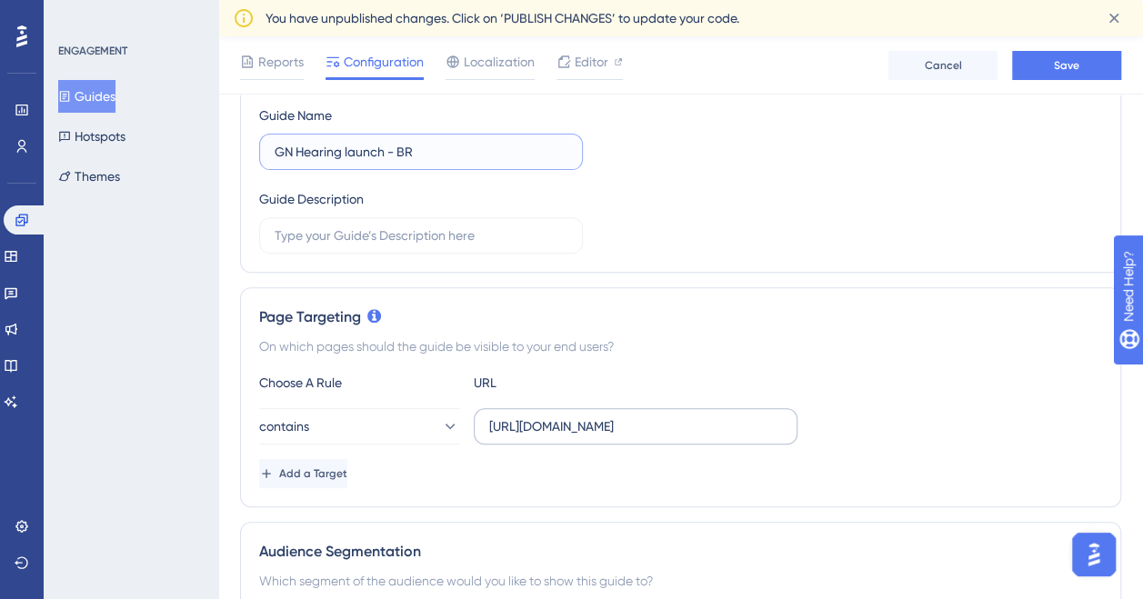
type input "GN Hearing launch - BR"
click at [667, 424] on input "[URL][DOMAIN_NAME]" at bounding box center [635, 426] width 293 height 20
click at [671, 424] on input "[URL][DOMAIN_NAME]" at bounding box center [635, 426] width 293 height 20
click at [674, 426] on input "[URL][DOMAIN_NAME]" at bounding box center [635, 426] width 293 height 20
type input "[URL][DOMAIN_NAME]"
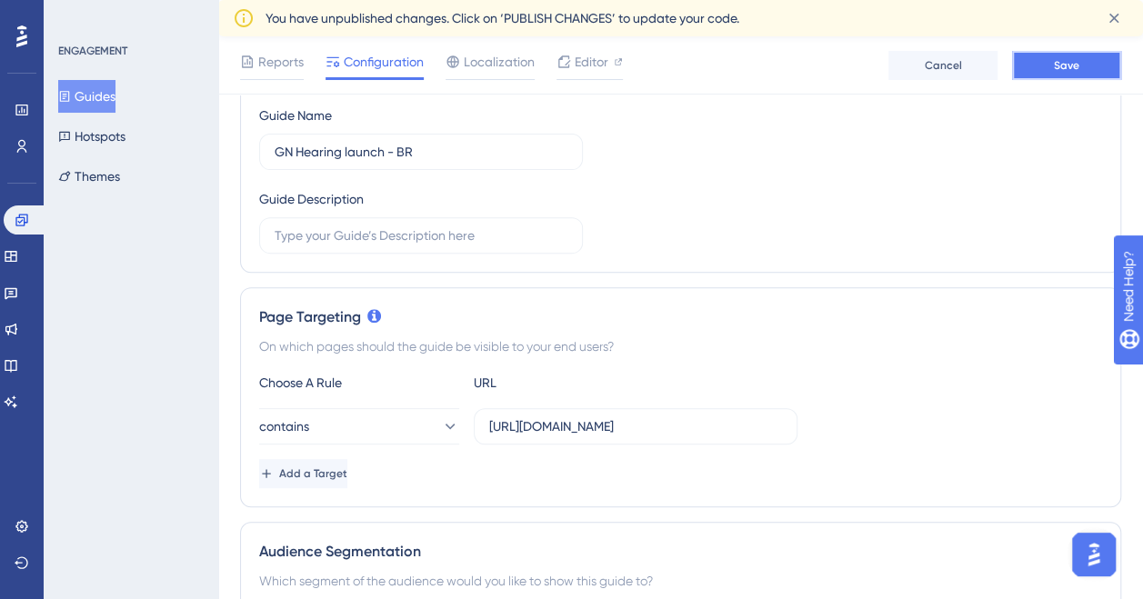
click at [1054, 59] on span "Save" at bounding box center [1066, 65] width 25 height 15
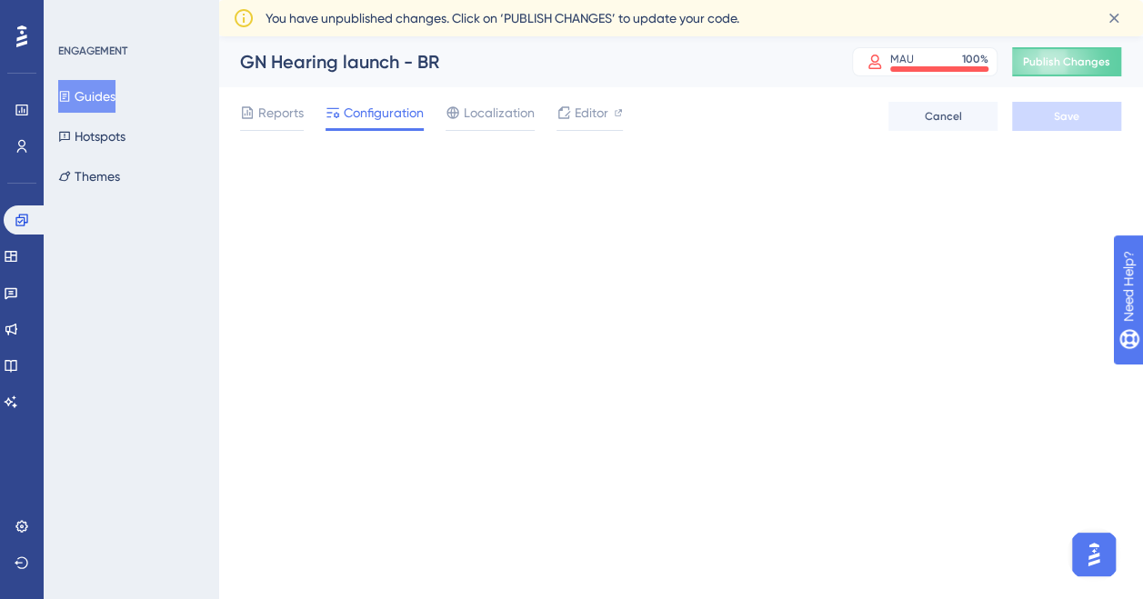
scroll to position [0, 0]
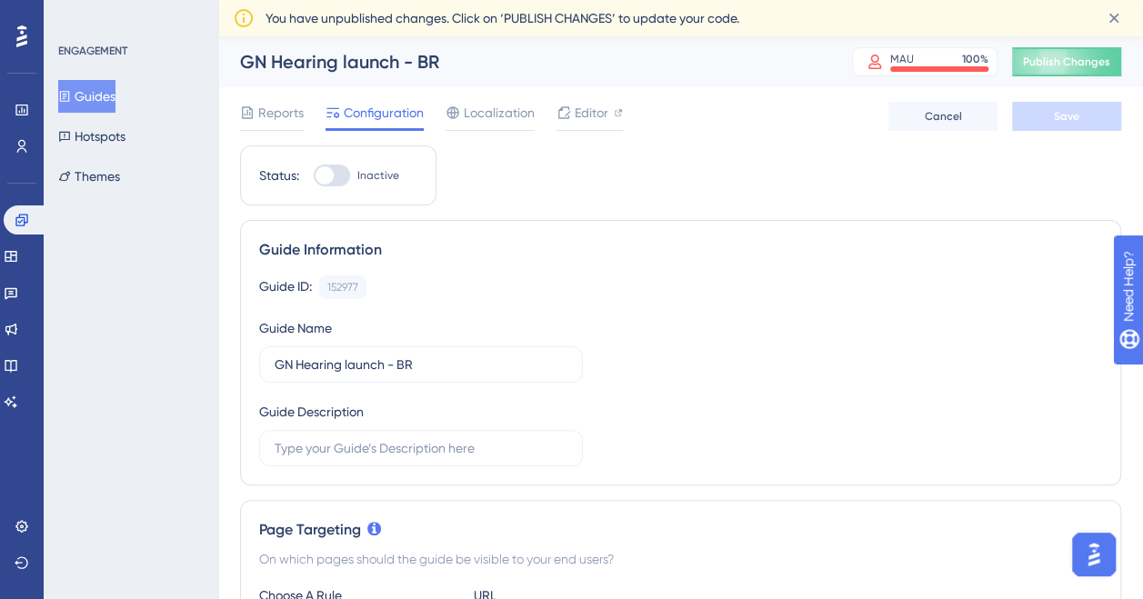
click at [348, 176] on div at bounding box center [332, 176] width 36 height 22
click at [314, 176] on input "Inactive" at bounding box center [313, 175] width 1 height 1
checkbox input "true"
click at [335, 169] on div at bounding box center [332, 176] width 36 height 22
click at [314, 175] on input "Inactive" at bounding box center [313, 175] width 1 height 1
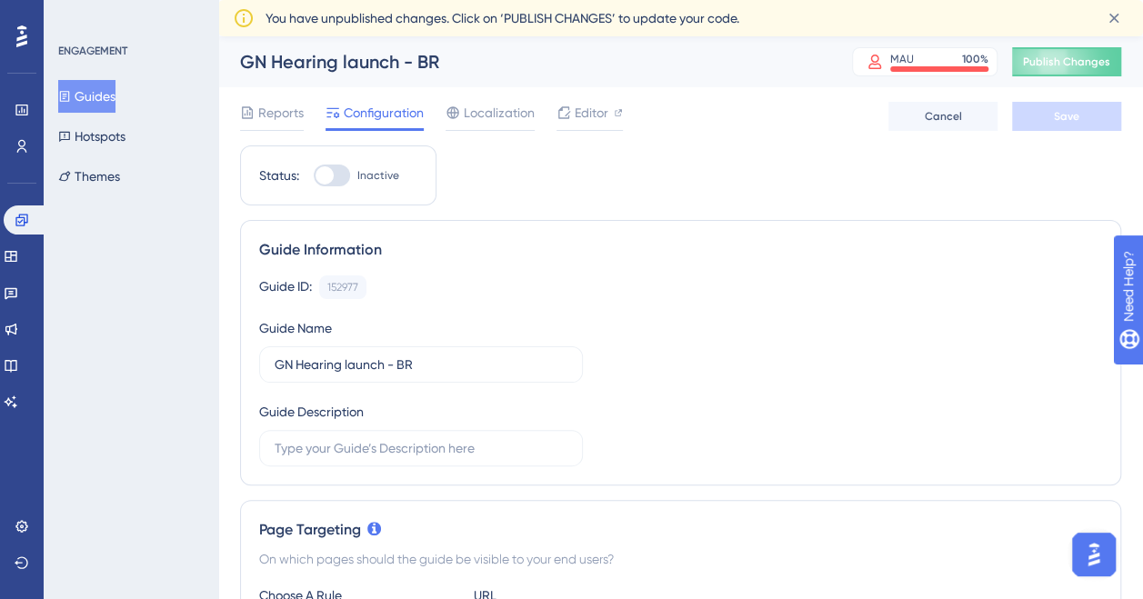
checkbox input "true"
click at [1095, 106] on button "Save" at bounding box center [1066, 116] width 109 height 29
click at [85, 107] on button "Guides" at bounding box center [86, 96] width 57 height 33
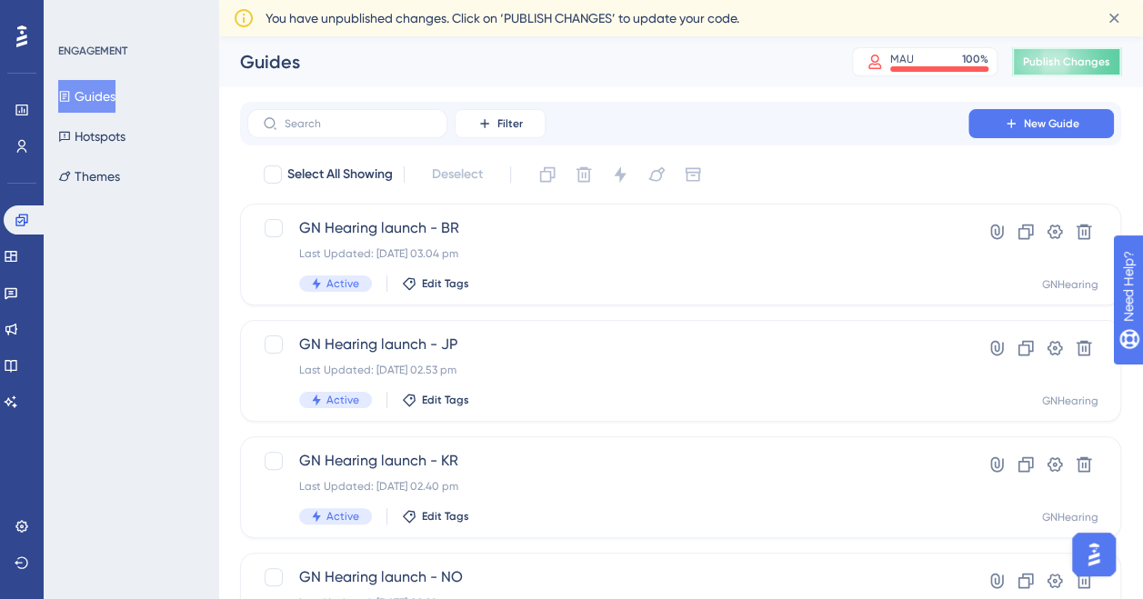
click at [1106, 68] on span "Publish Changes" at bounding box center [1066, 62] width 87 height 15
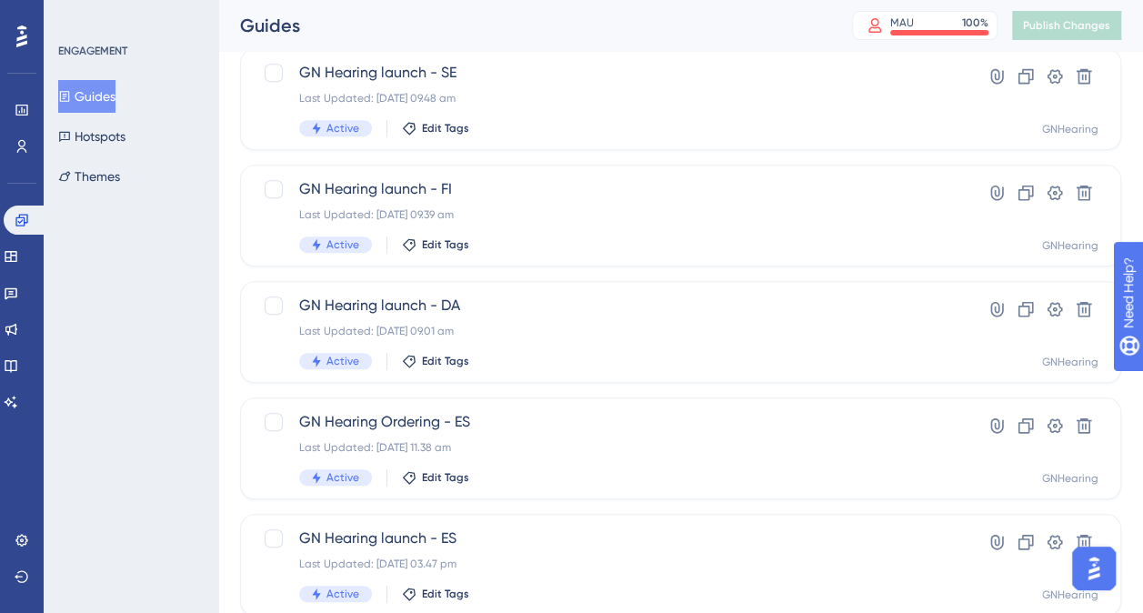
scroll to position [603, 0]
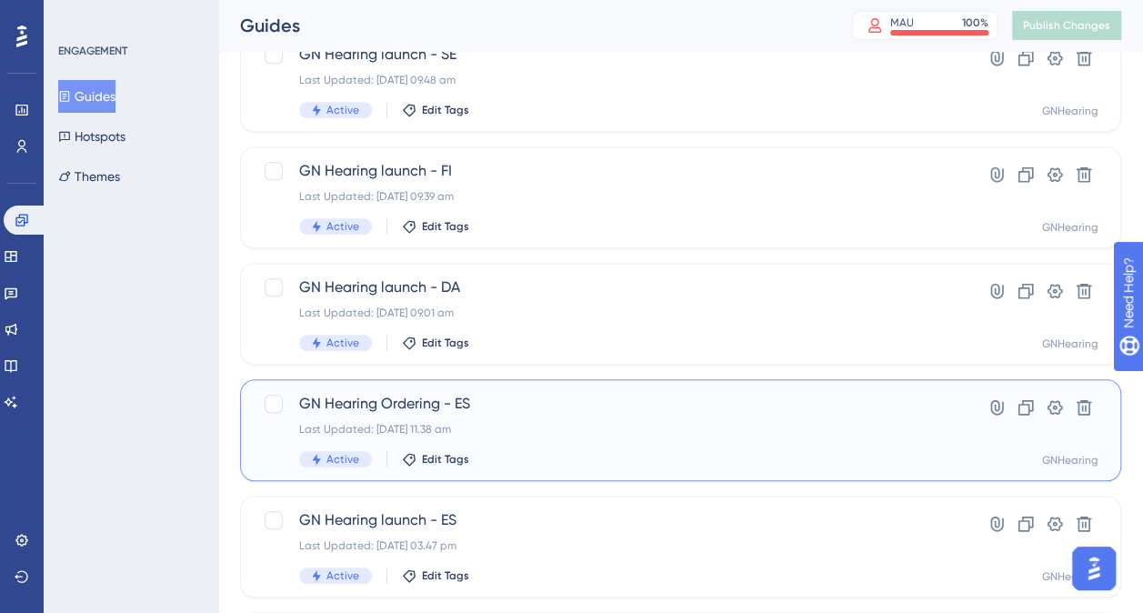
click at [502, 400] on span "GN Hearing Ordering - ES" at bounding box center [607, 404] width 617 height 22
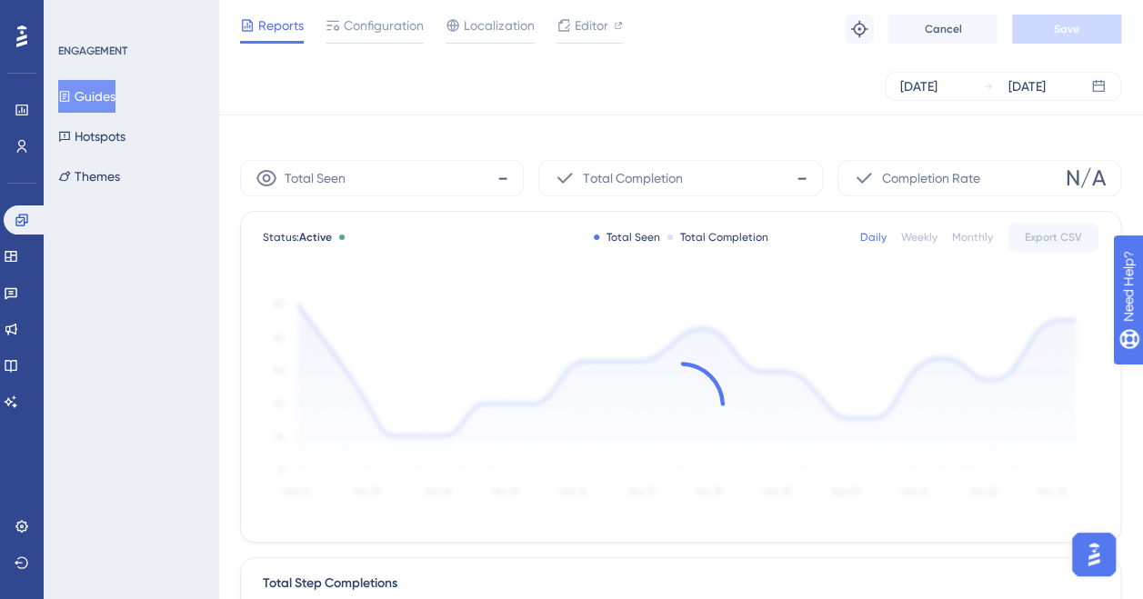
click at [502, 400] on div at bounding box center [681, 406] width 836 height 244
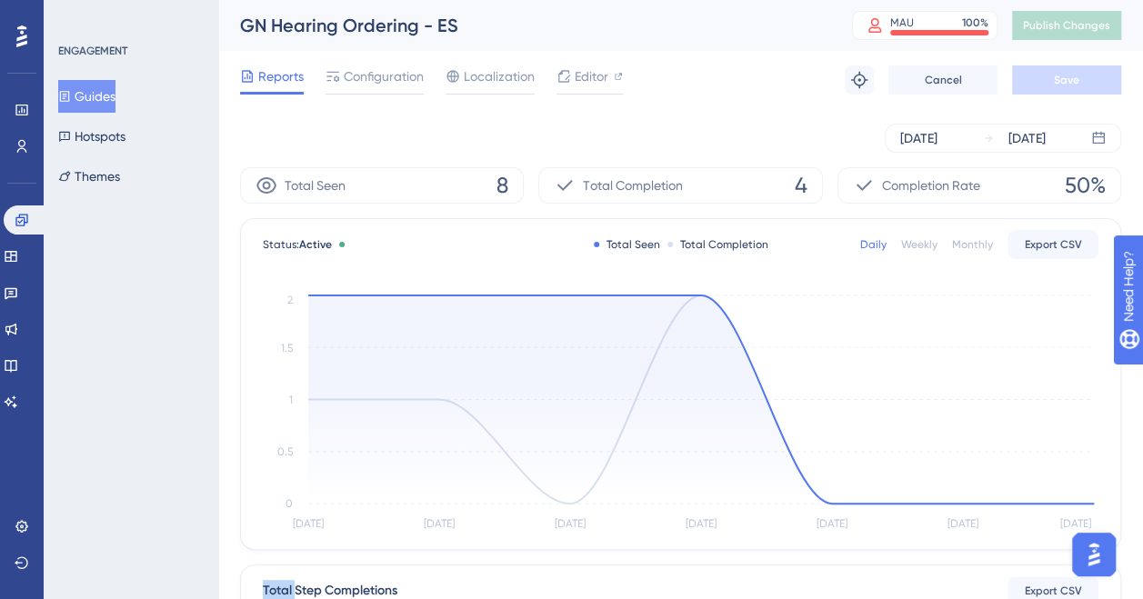
click at [92, 102] on button "Guides" at bounding box center [86, 96] width 57 height 33
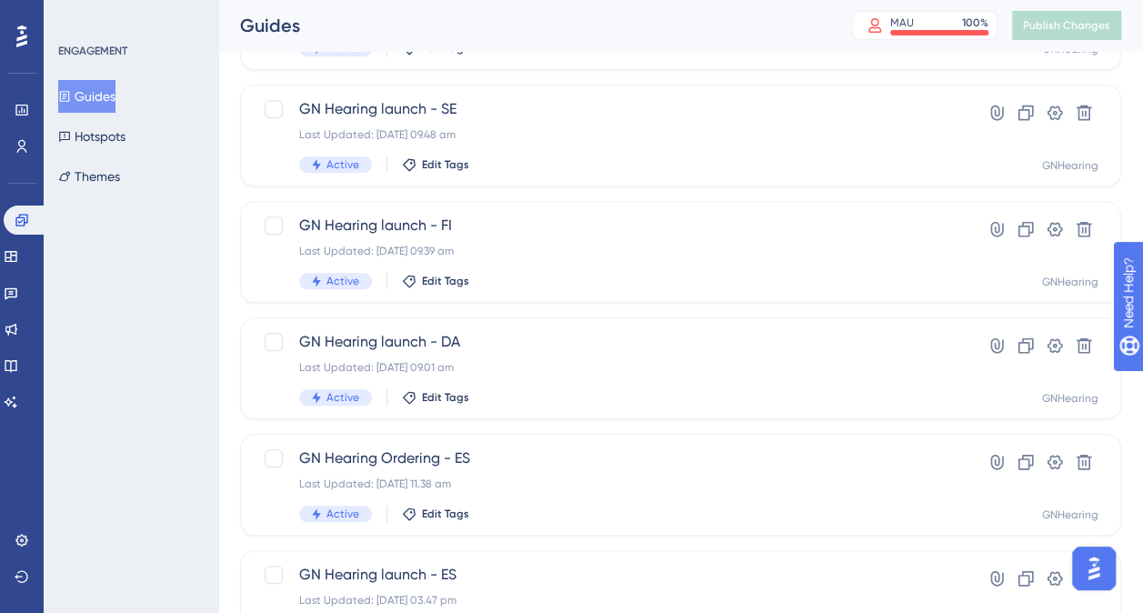
scroll to position [551, 0]
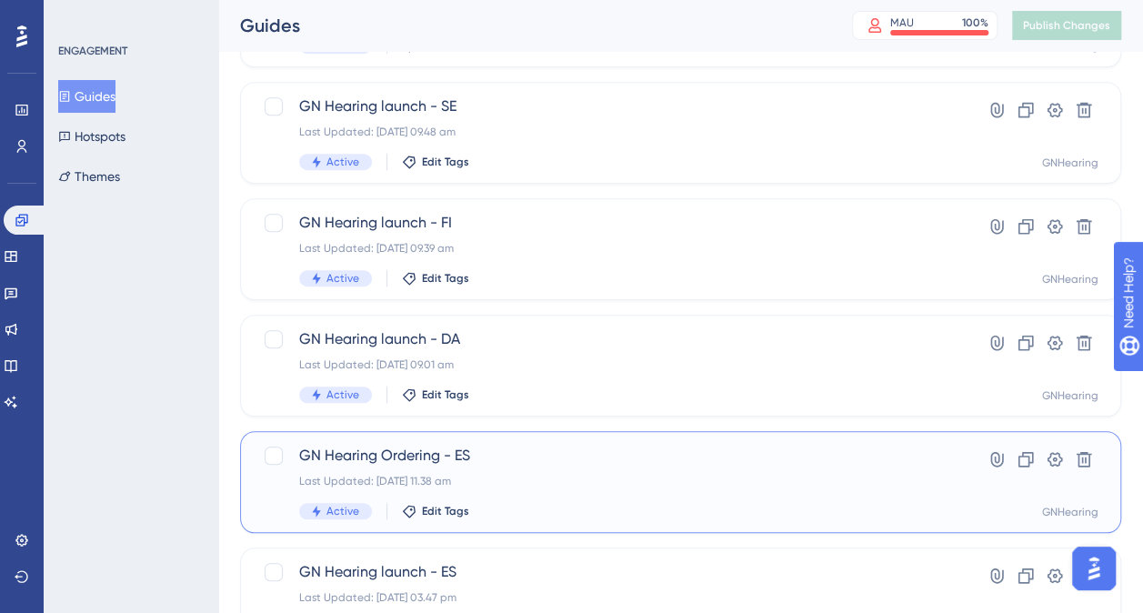
click at [398, 454] on span "GN Hearing Ordering - ES" at bounding box center [607, 456] width 617 height 22
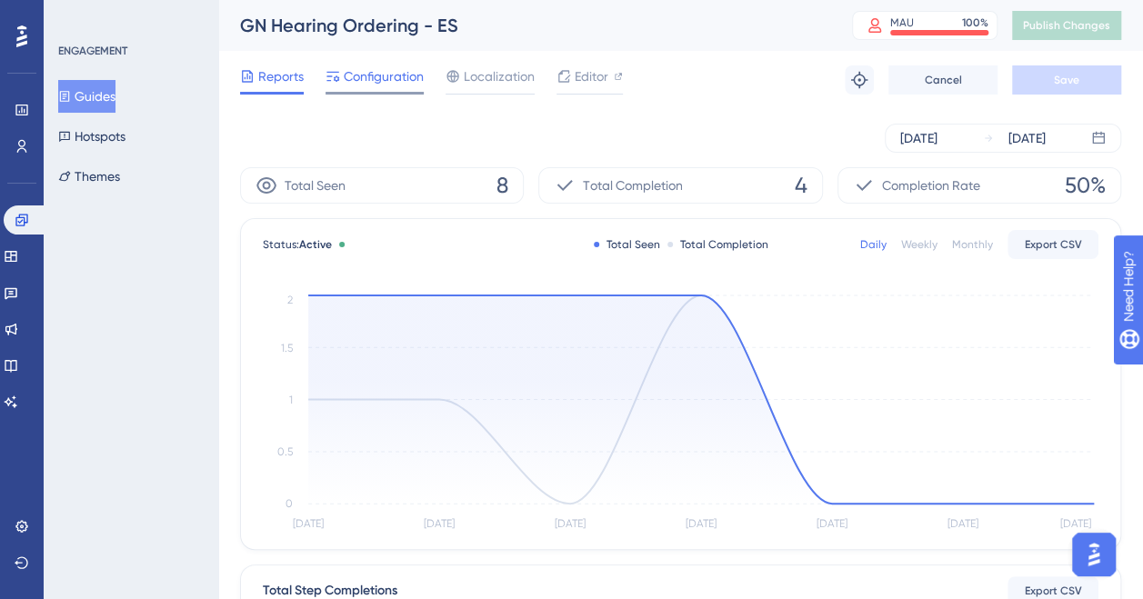
click at [379, 85] on span "Configuration" at bounding box center [384, 76] width 80 height 22
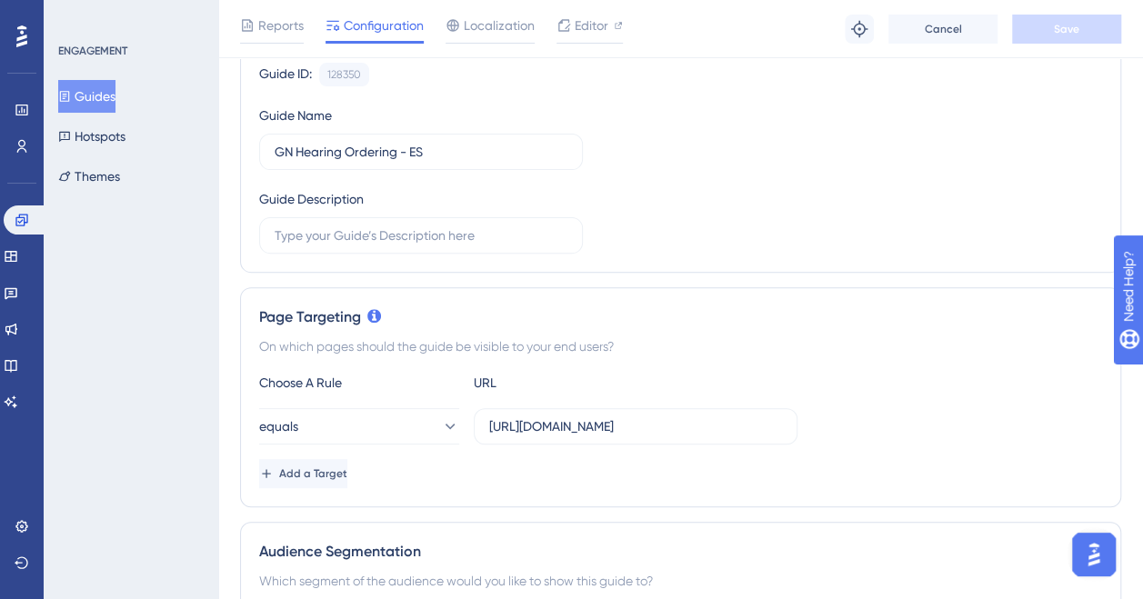
scroll to position [273, 0]
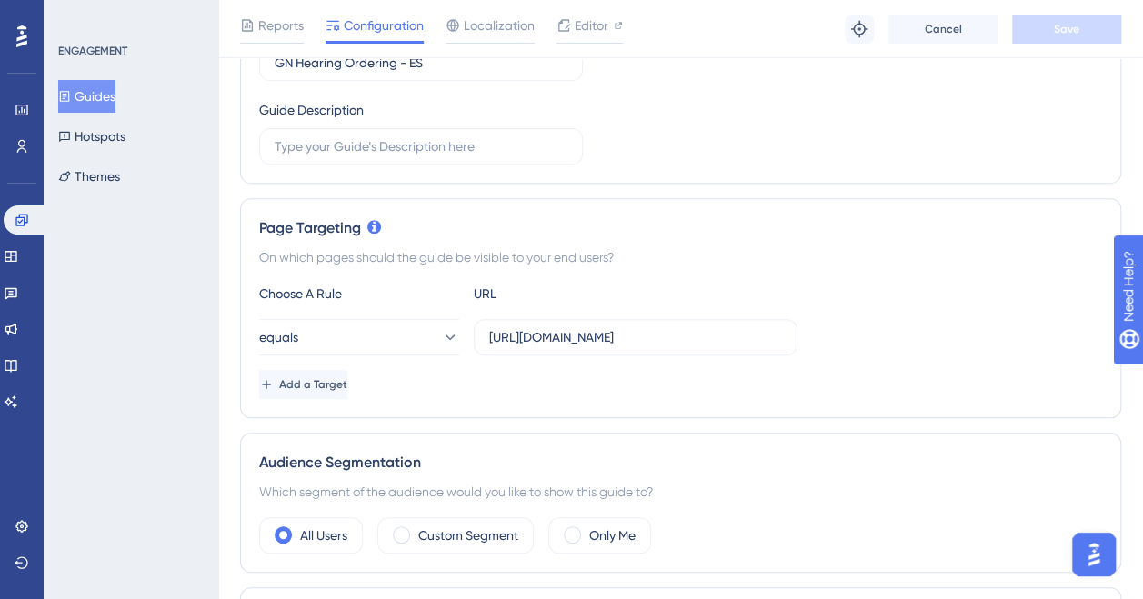
click at [91, 88] on button "Guides" at bounding box center [86, 96] width 57 height 33
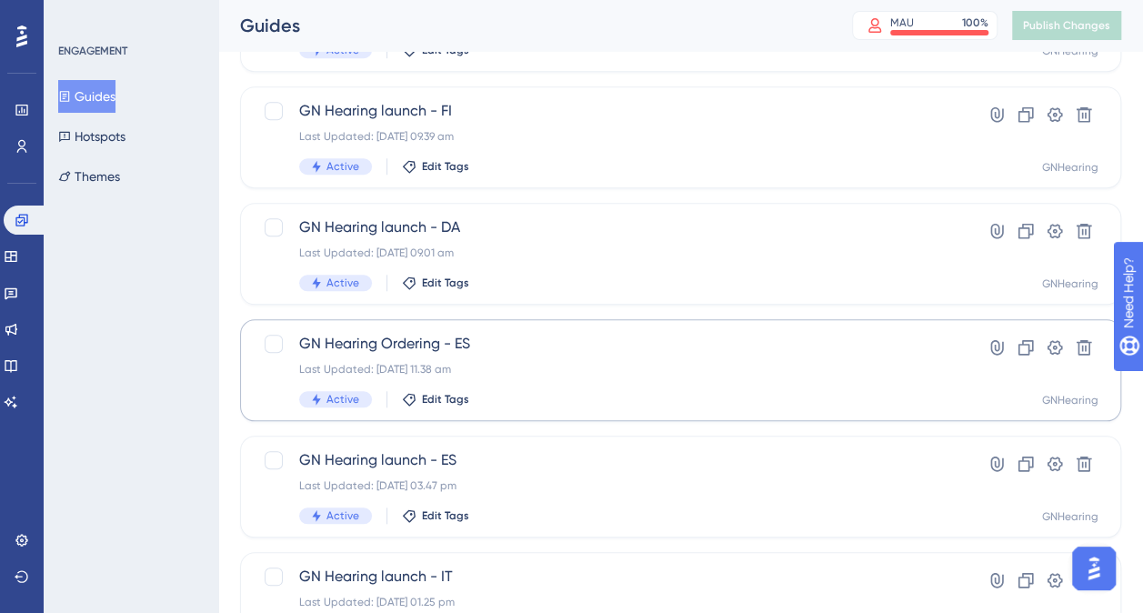
scroll to position [798, 0]
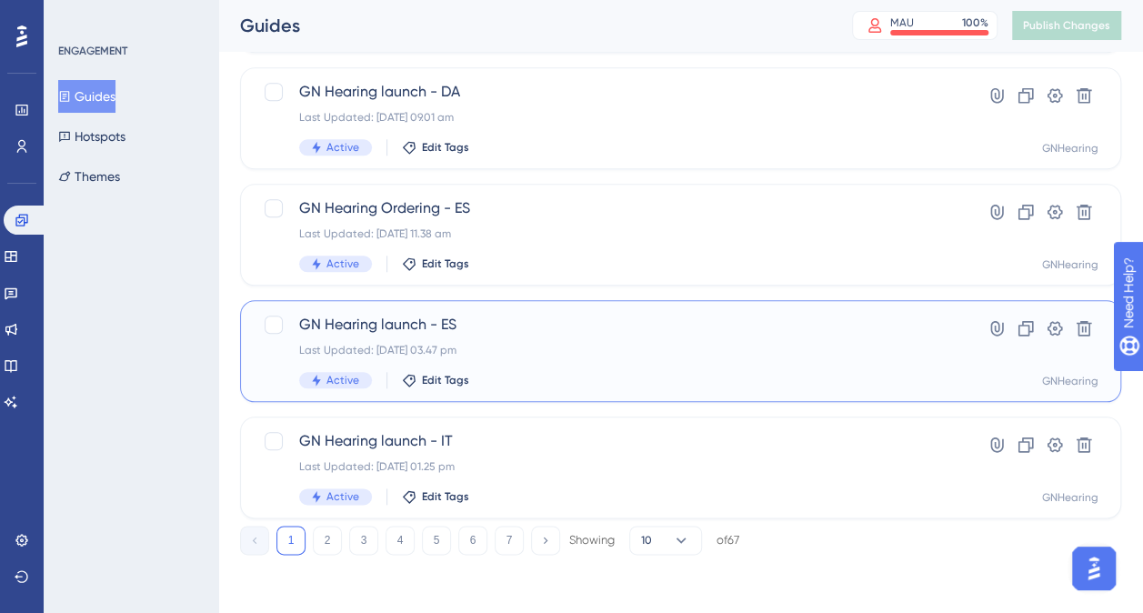
click at [391, 318] on span "GN Hearing launch - ES" at bounding box center [607, 325] width 617 height 22
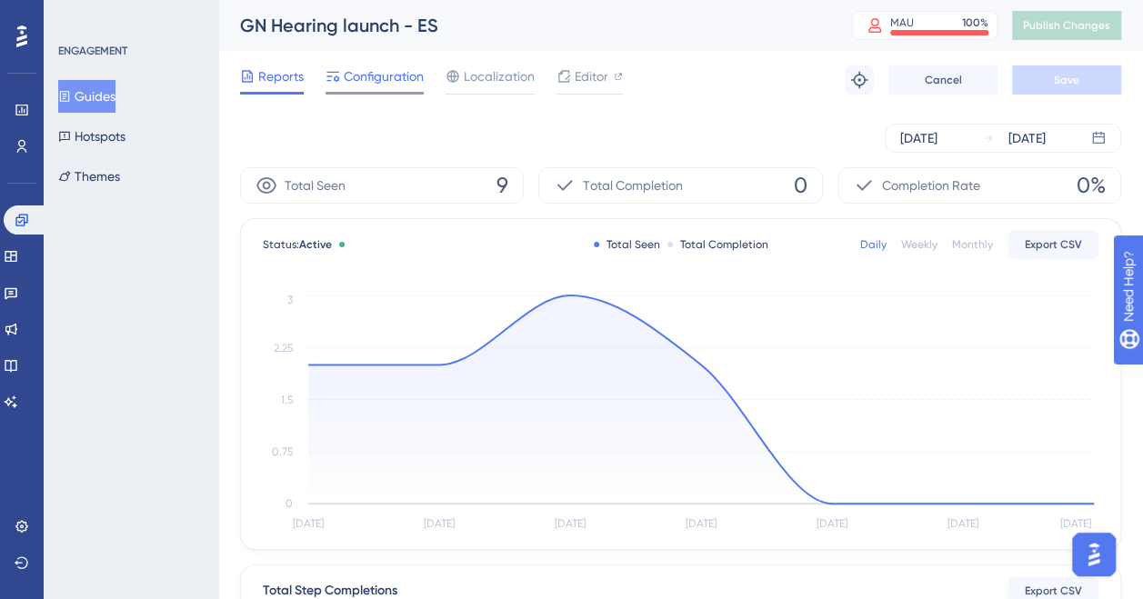
click at [373, 85] on span "Configuration" at bounding box center [384, 76] width 80 height 22
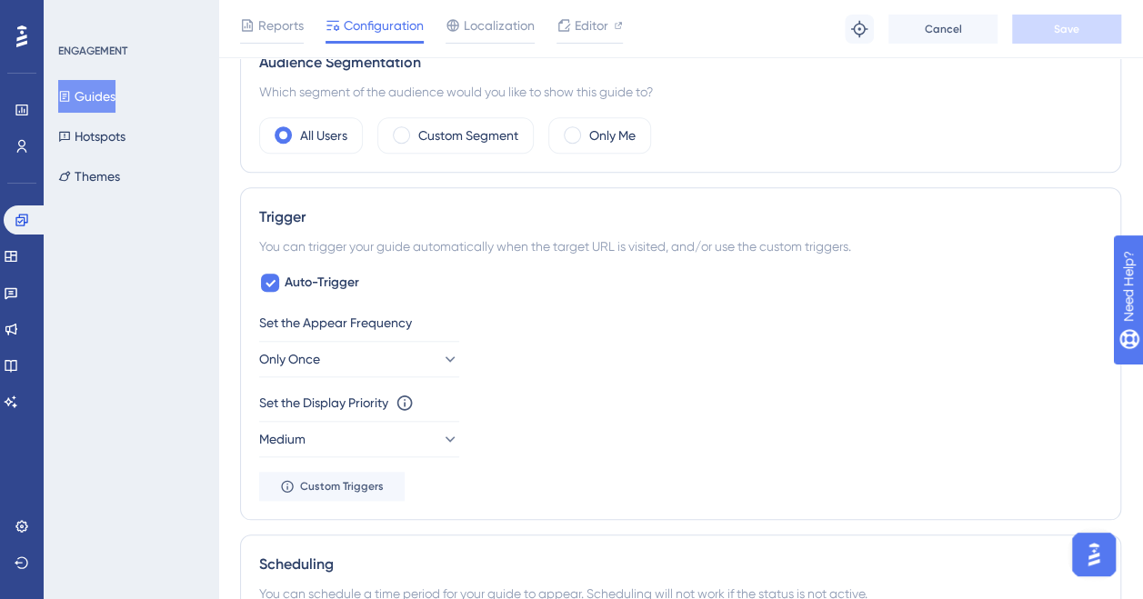
scroll to position [671, 0]
click at [84, 89] on button "Guides" at bounding box center [86, 96] width 57 height 33
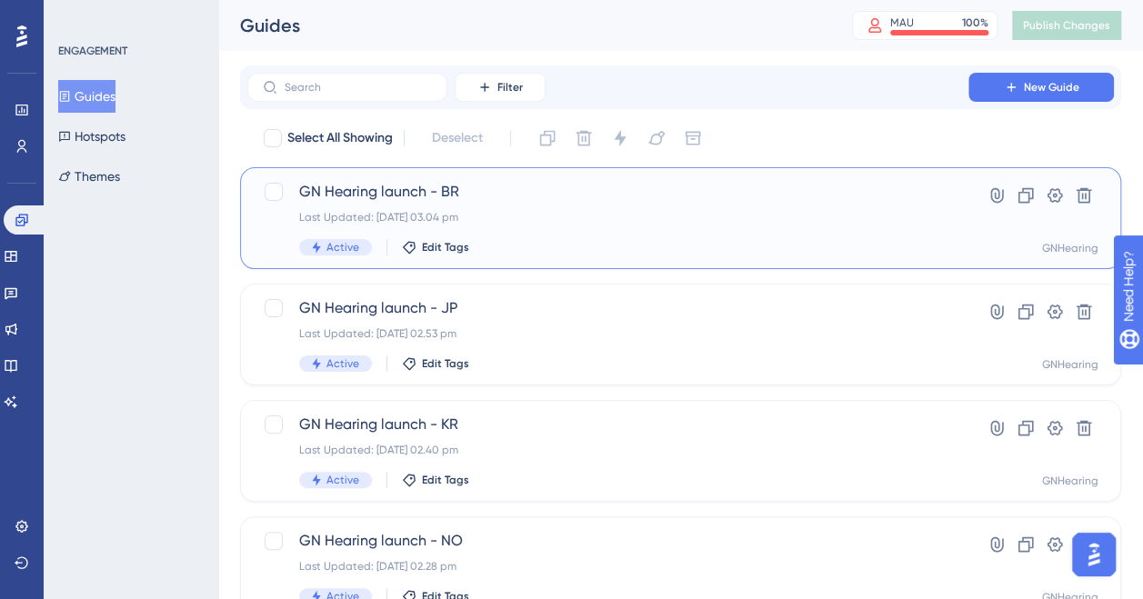
click at [413, 196] on span "GN Hearing launch - BR" at bounding box center [607, 192] width 617 height 22
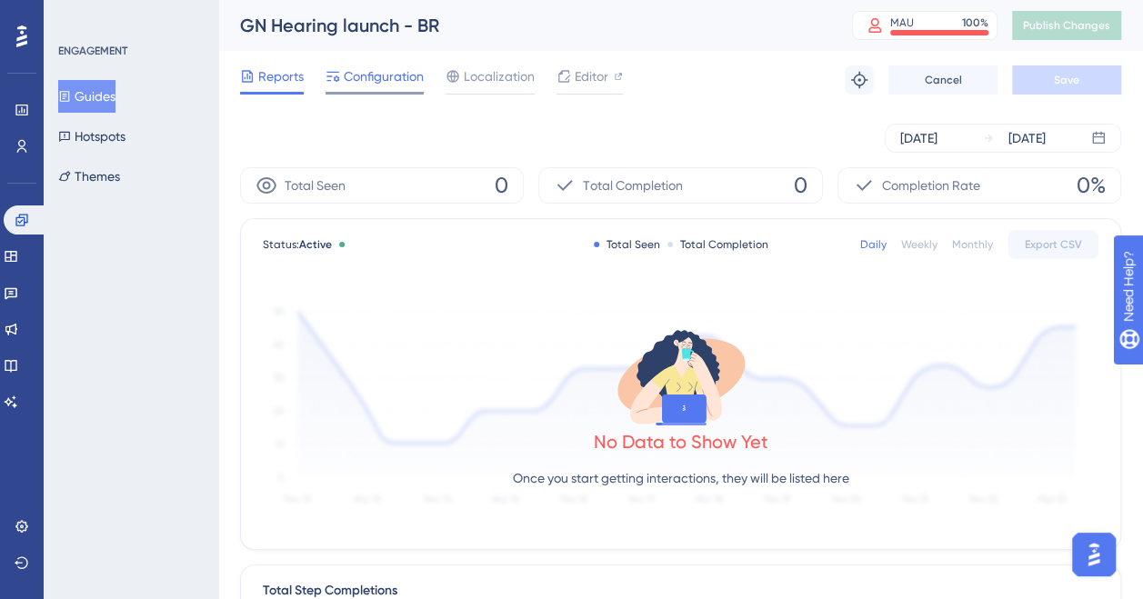
click at [371, 72] on span "Configuration" at bounding box center [384, 76] width 80 height 22
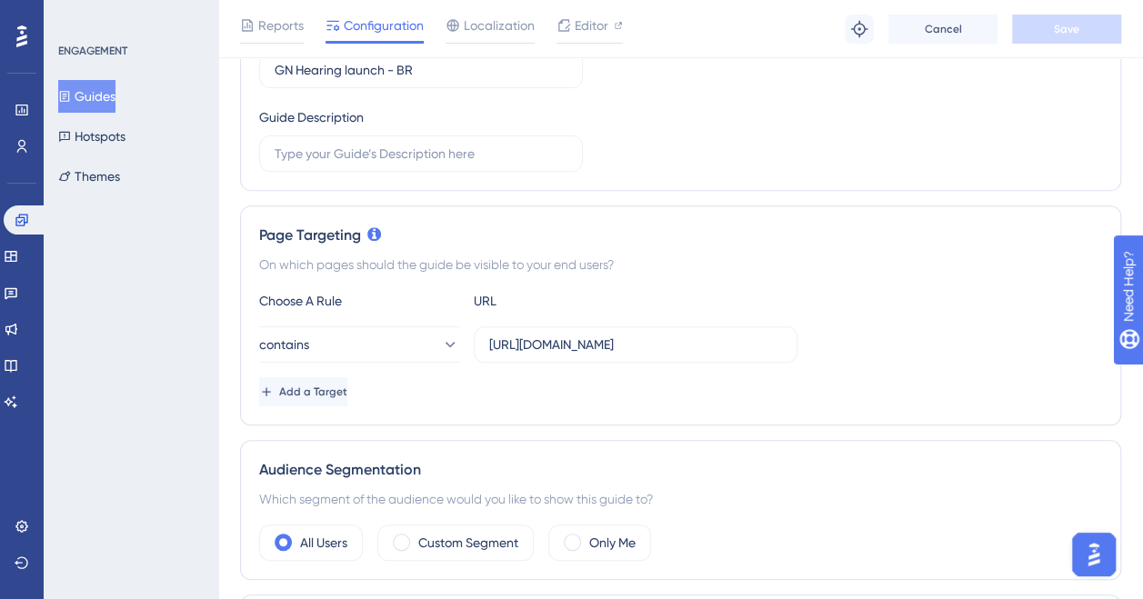
scroll to position [262, 0]
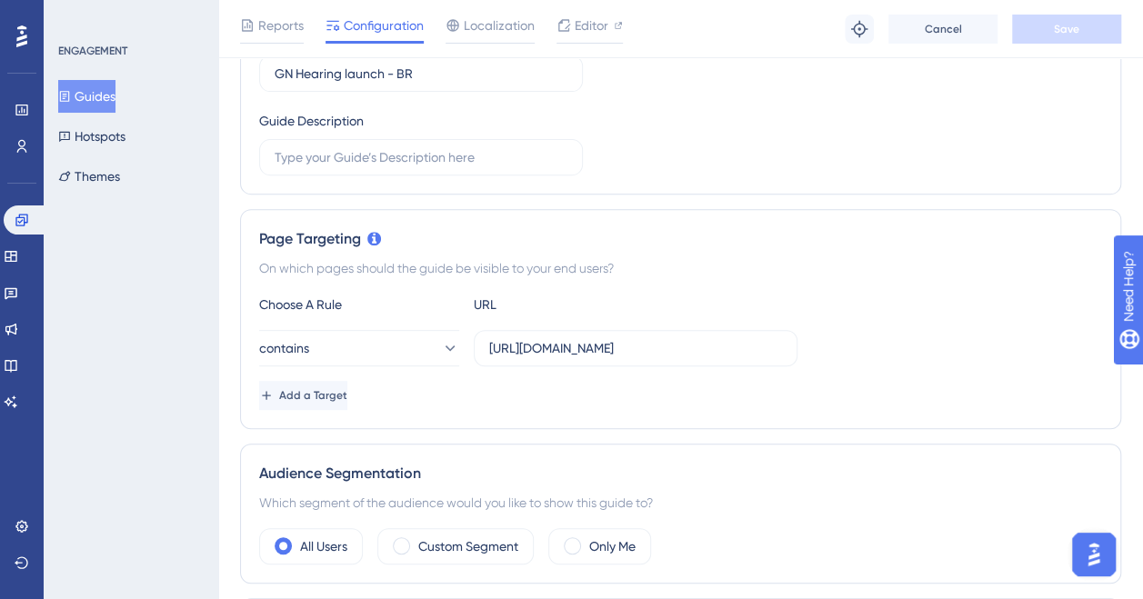
click at [103, 103] on button "Guides" at bounding box center [86, 96] width 57 height 33
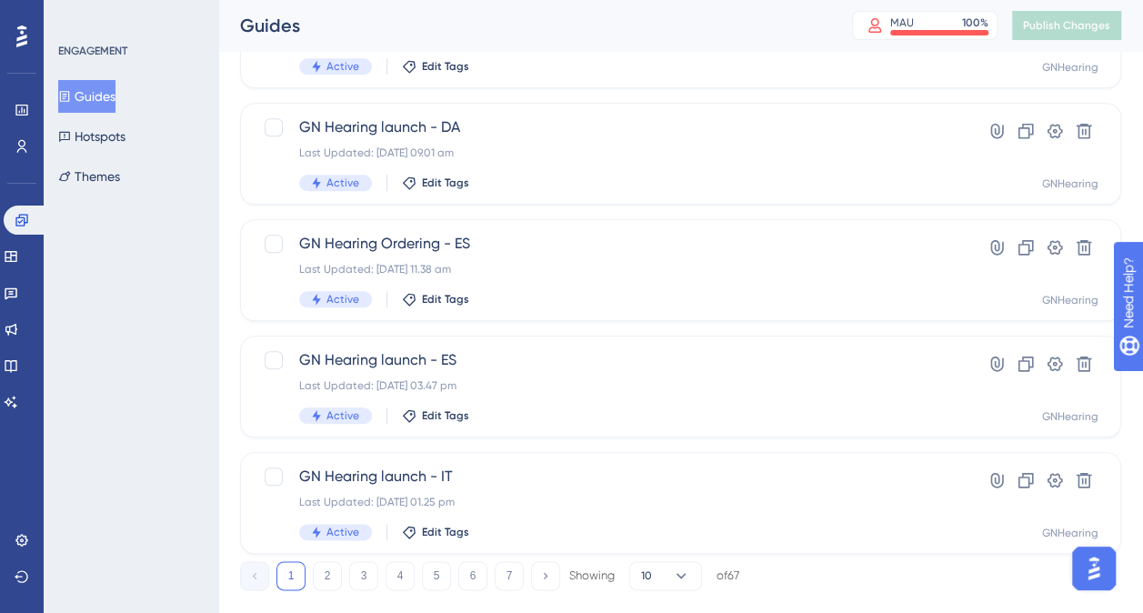
scroll to position [798, 0]
